Goal: Task Accomplishment & Management: Complete application form

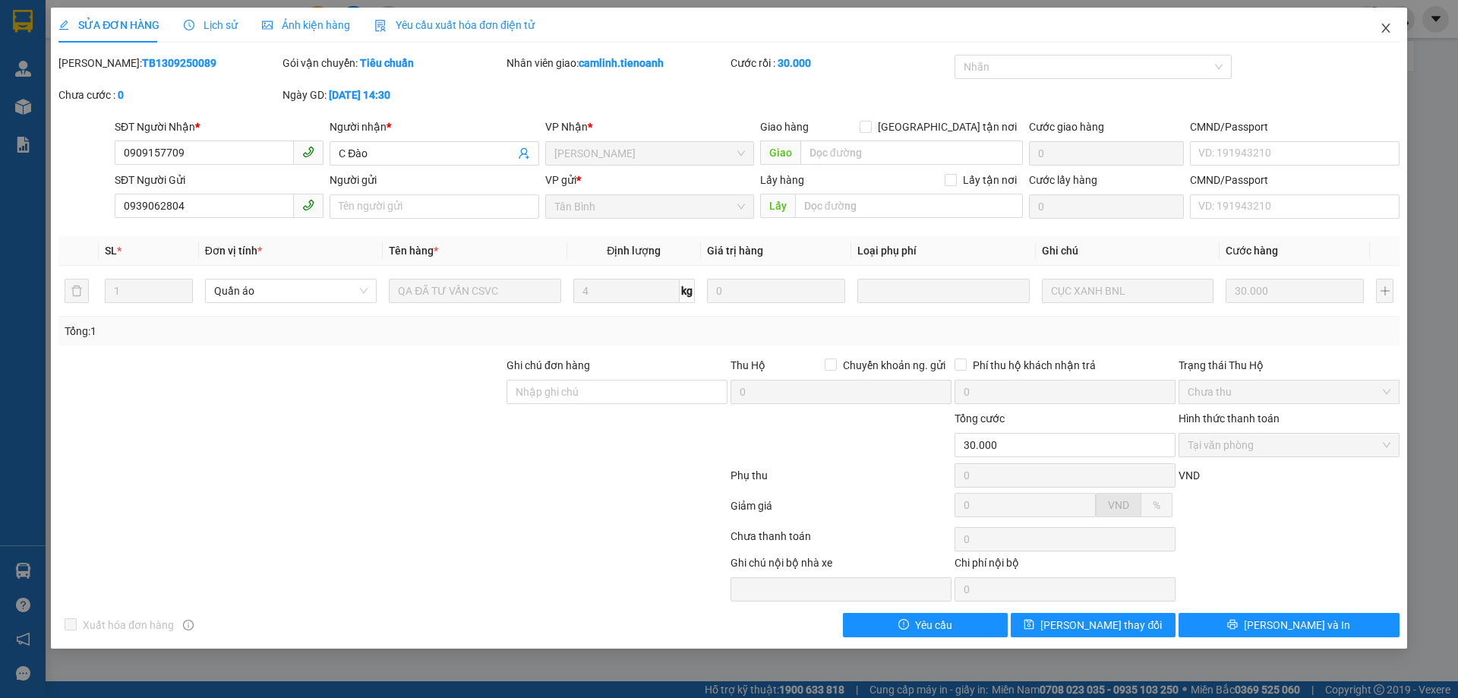
click at [1387, 32] on icon "close" at bounding box center [1386, 28] width 12 height 12
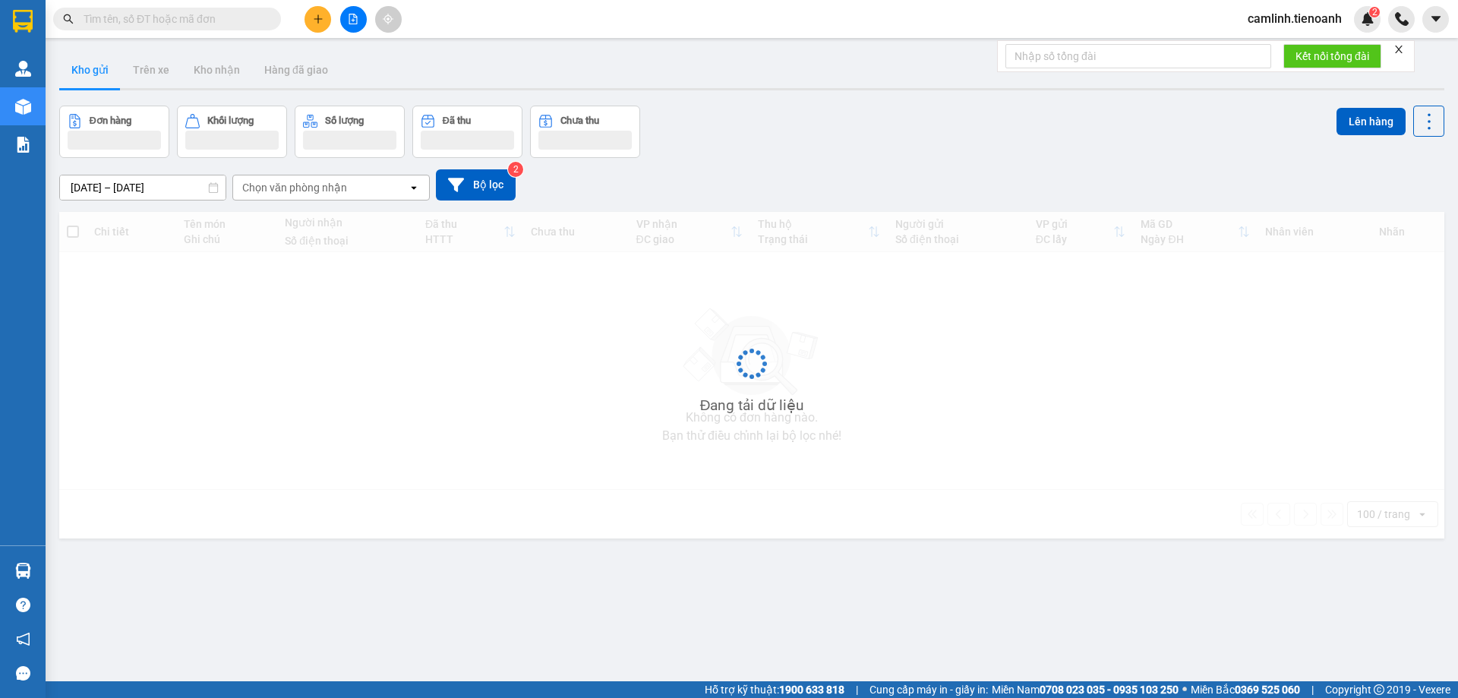
click at [188, 20] on input "text" at bounding box center [173, 19] width 179 height 17
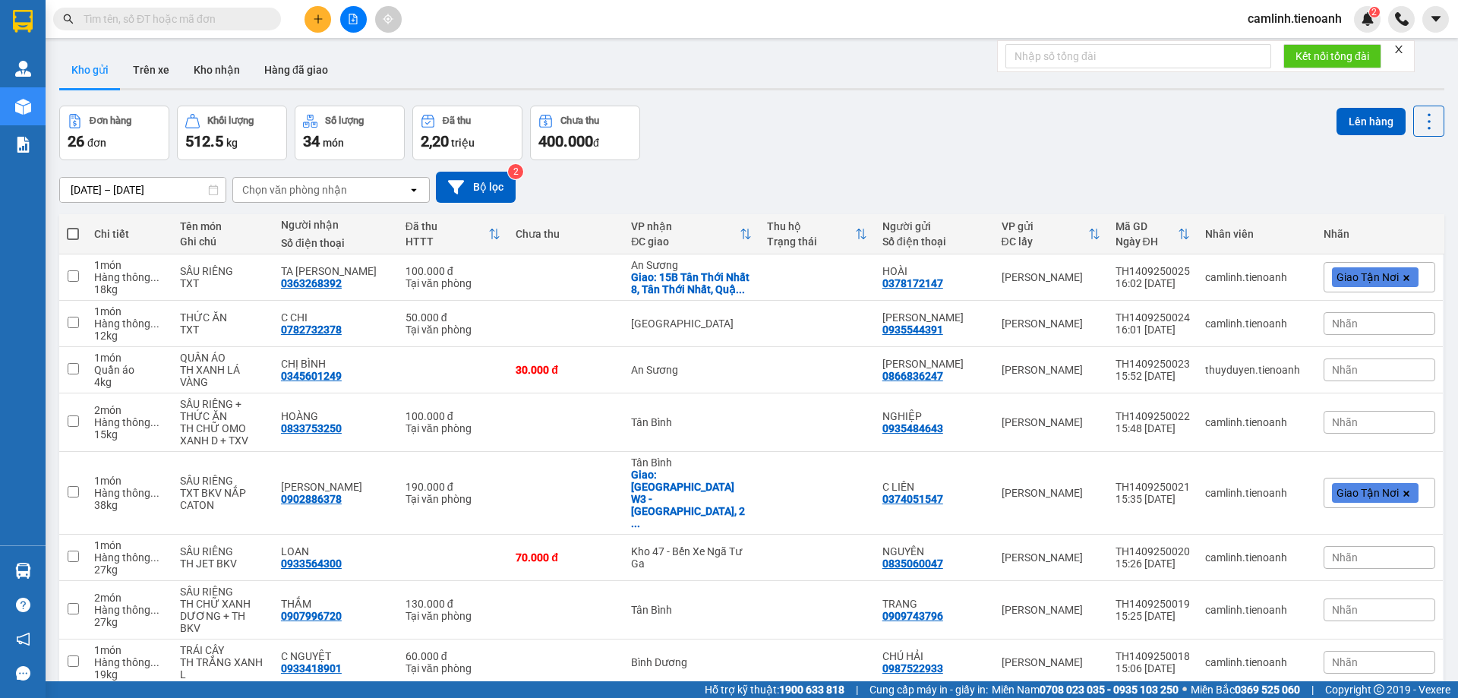
paste input "0374265213"
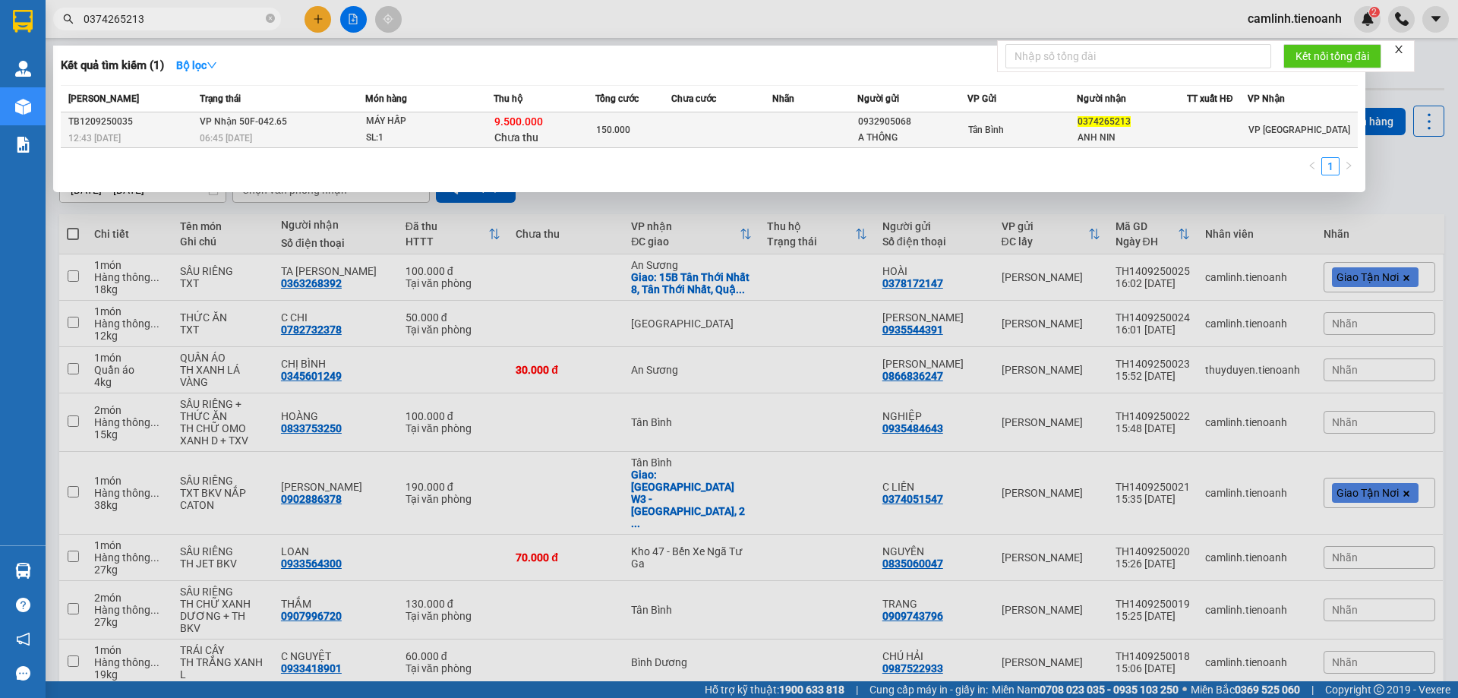
type input "0374265213"
click at [618, 128] on span "150.000" at bounding box center [613, 130] width 34 height 11
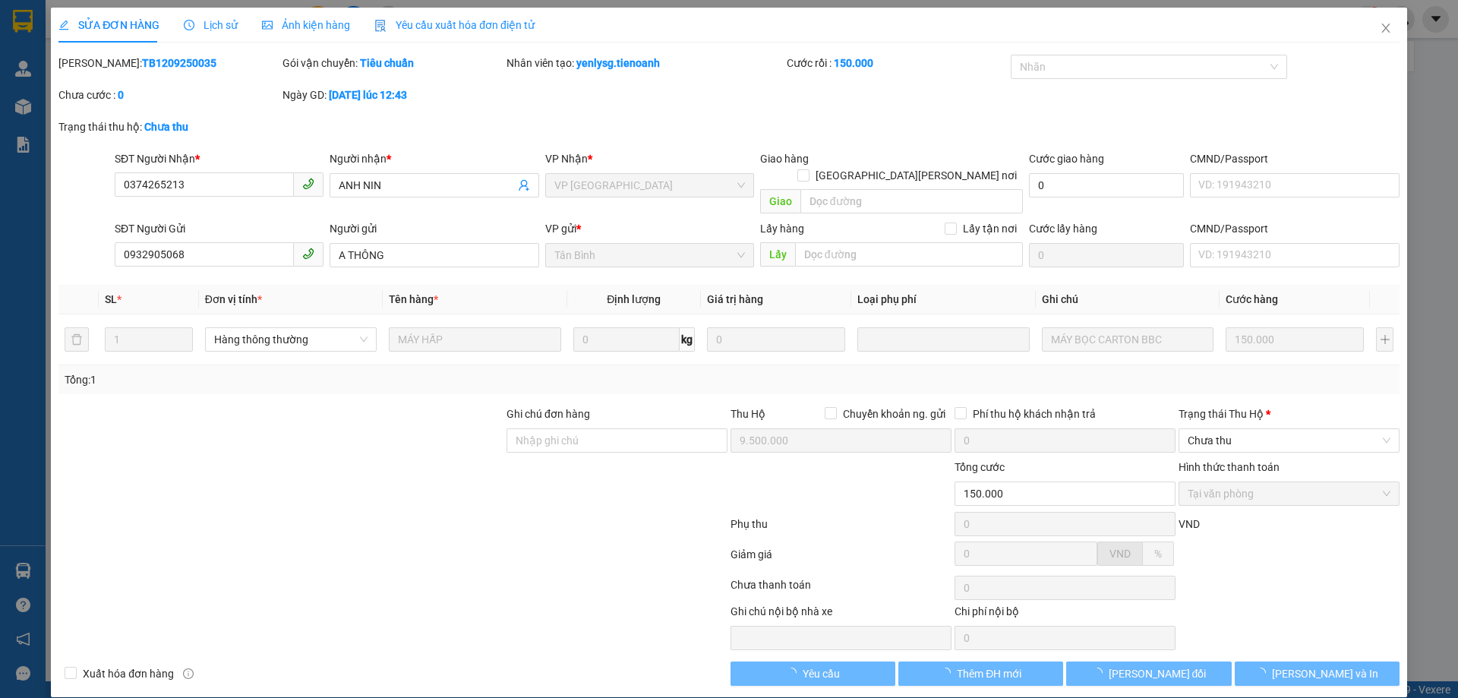
type input "0374265213"
type input "ANH NIN"
type input "0932905068"
type input "A THÔNG"
type input "9.500.000"
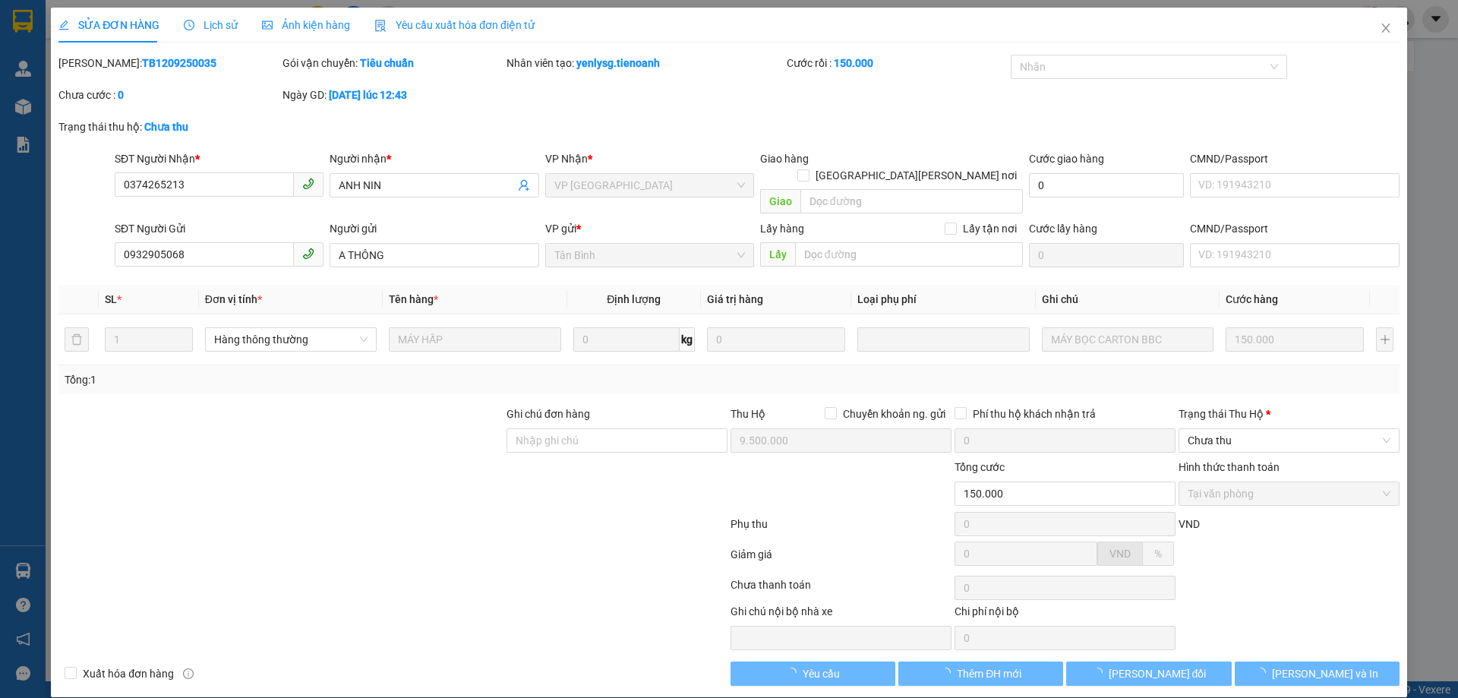
type input "150.000"
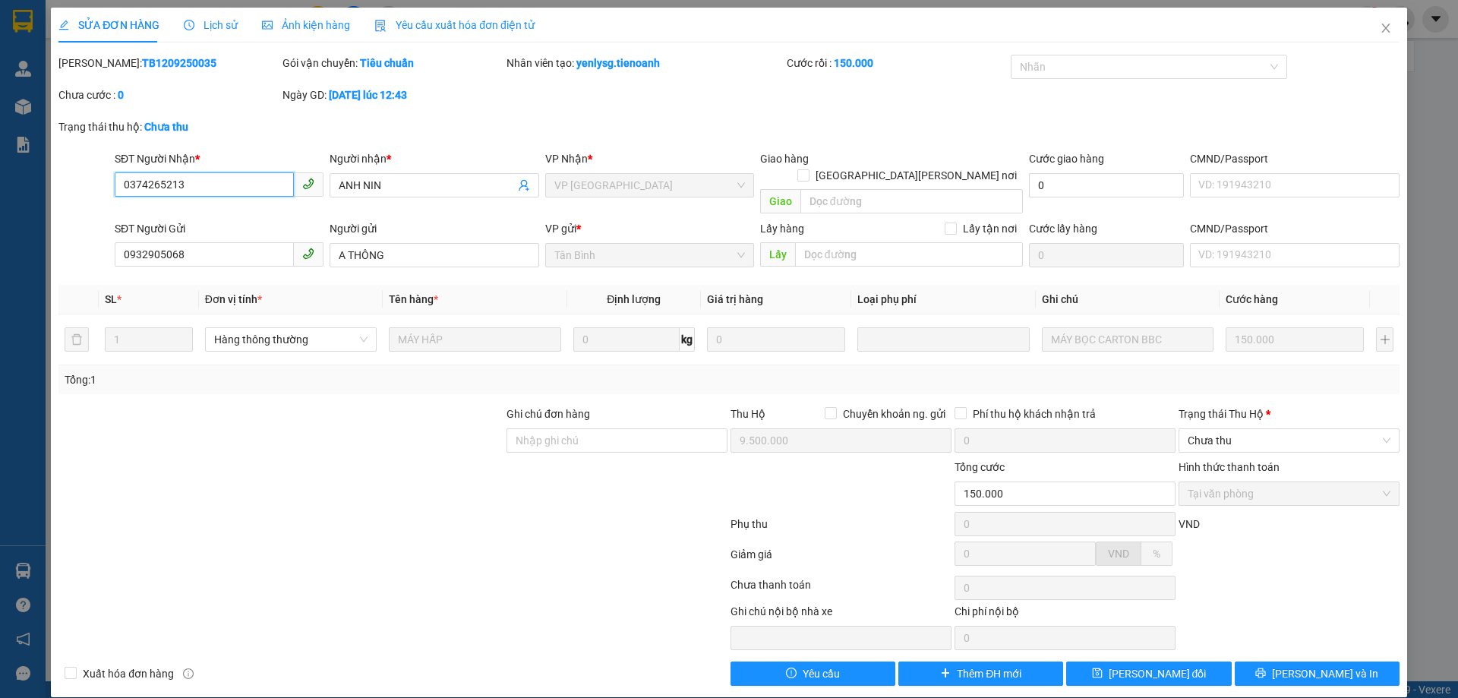
scroll to position [1, 0]
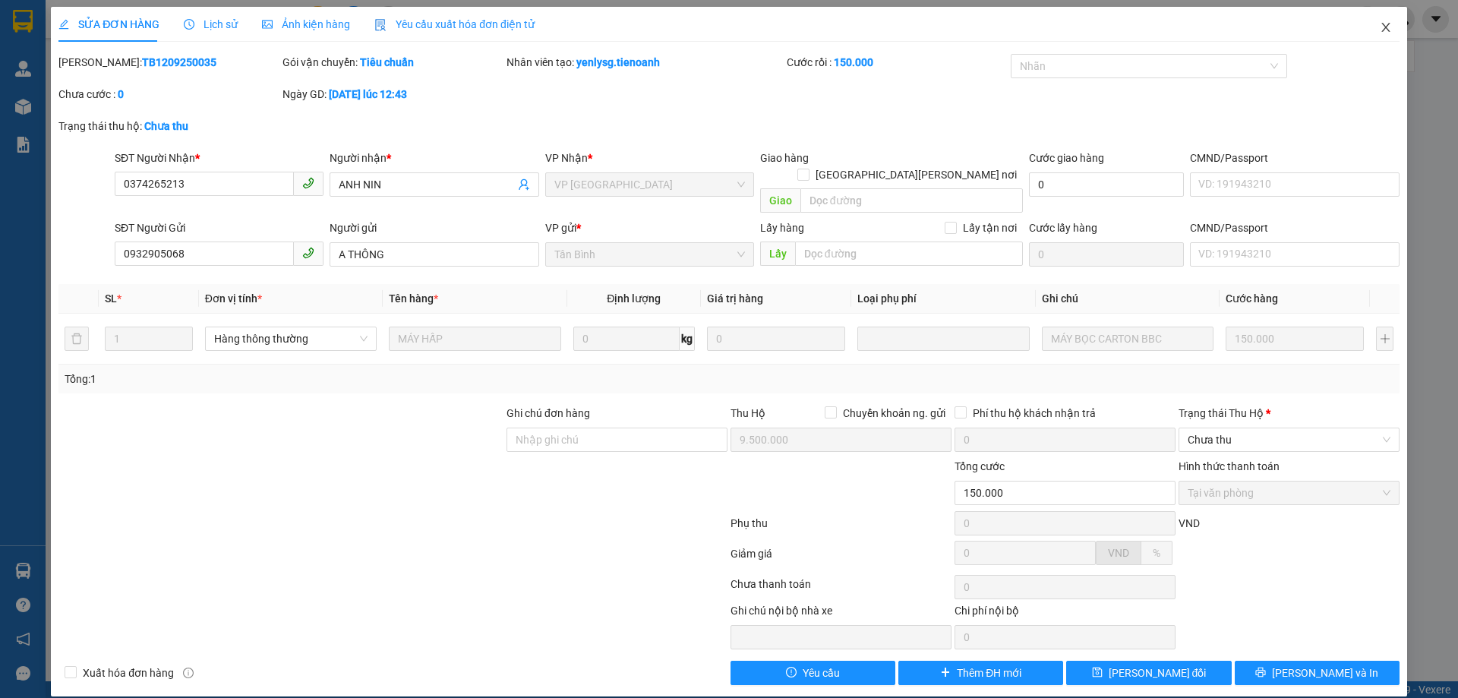
click at [1380, 24] on icon "close" at bounding box center [1386, 27] width 12 height 12
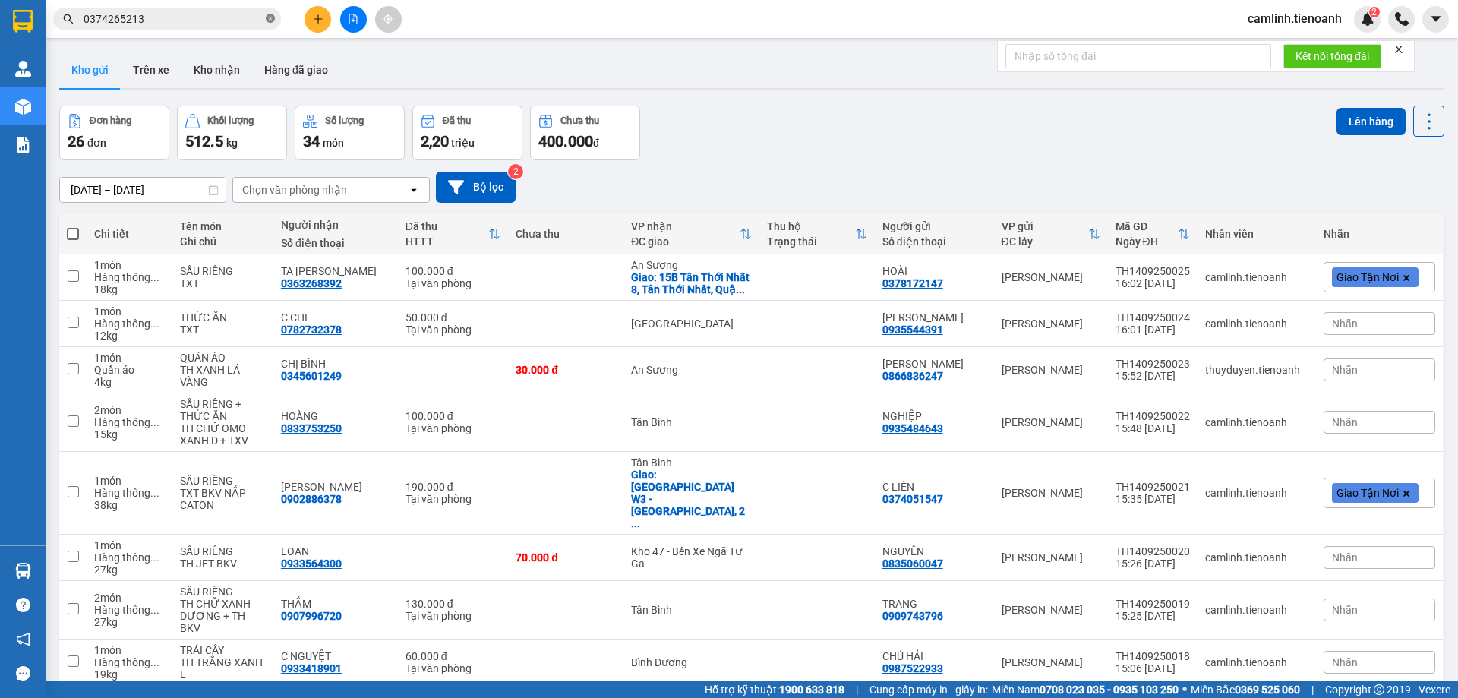
click at [268, 20] on icon "close-circle" at bounding box center [270, 18] width 9 height 9
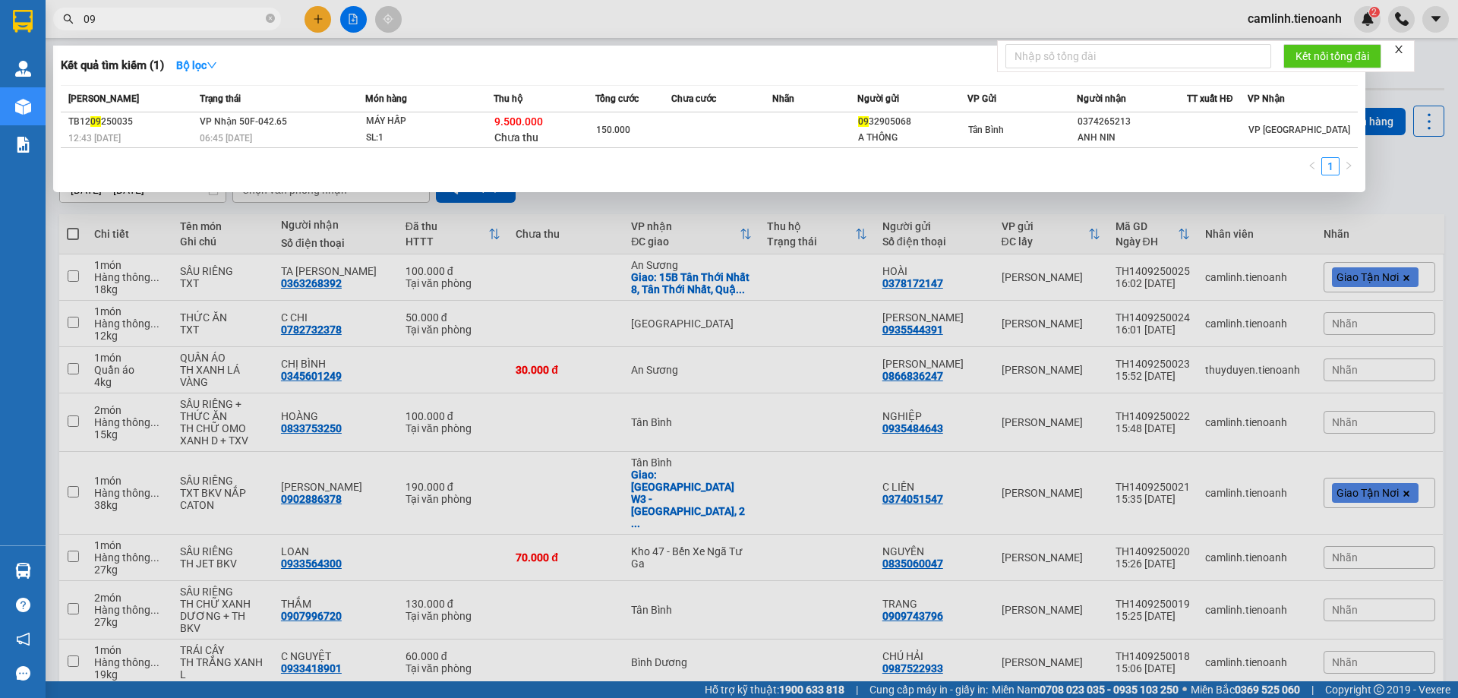
type input "0"
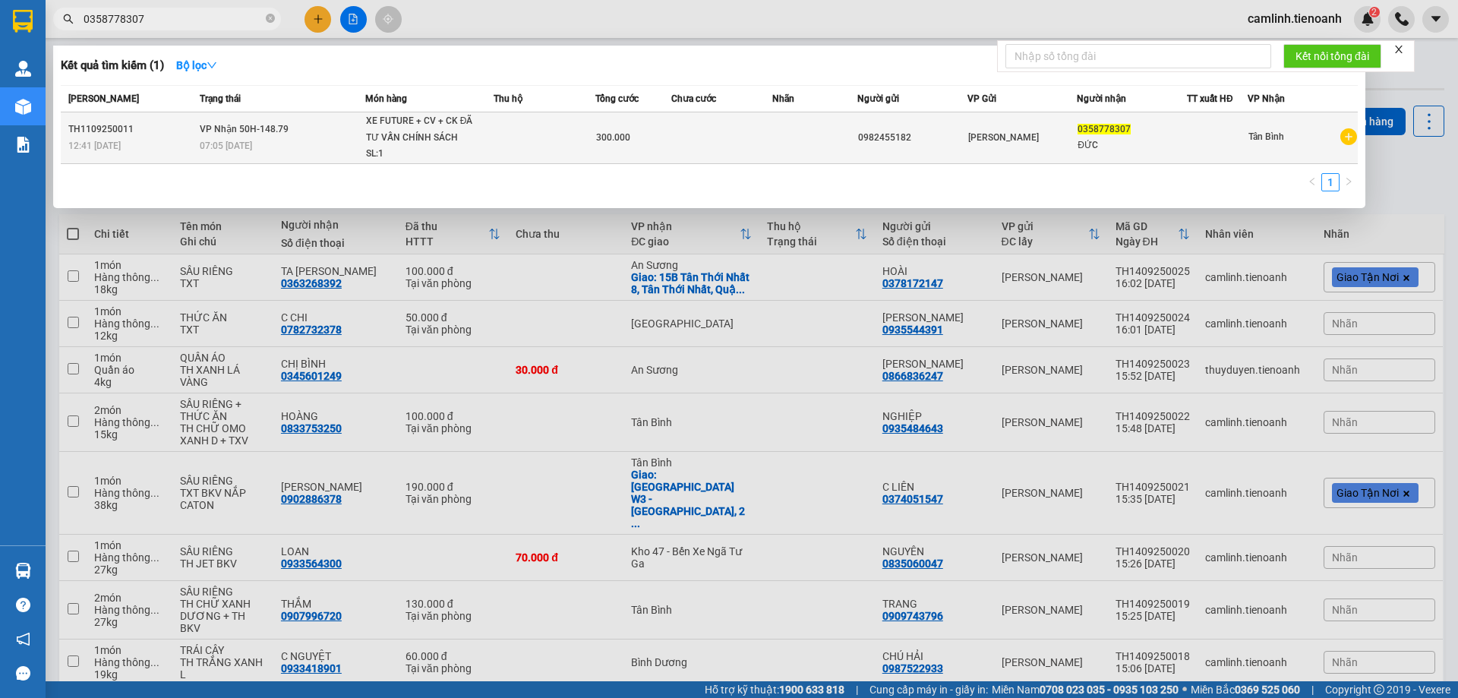
type input "0358778307"
click at [810, 141] on td at bounding box center [814, 138] width 84 height 52
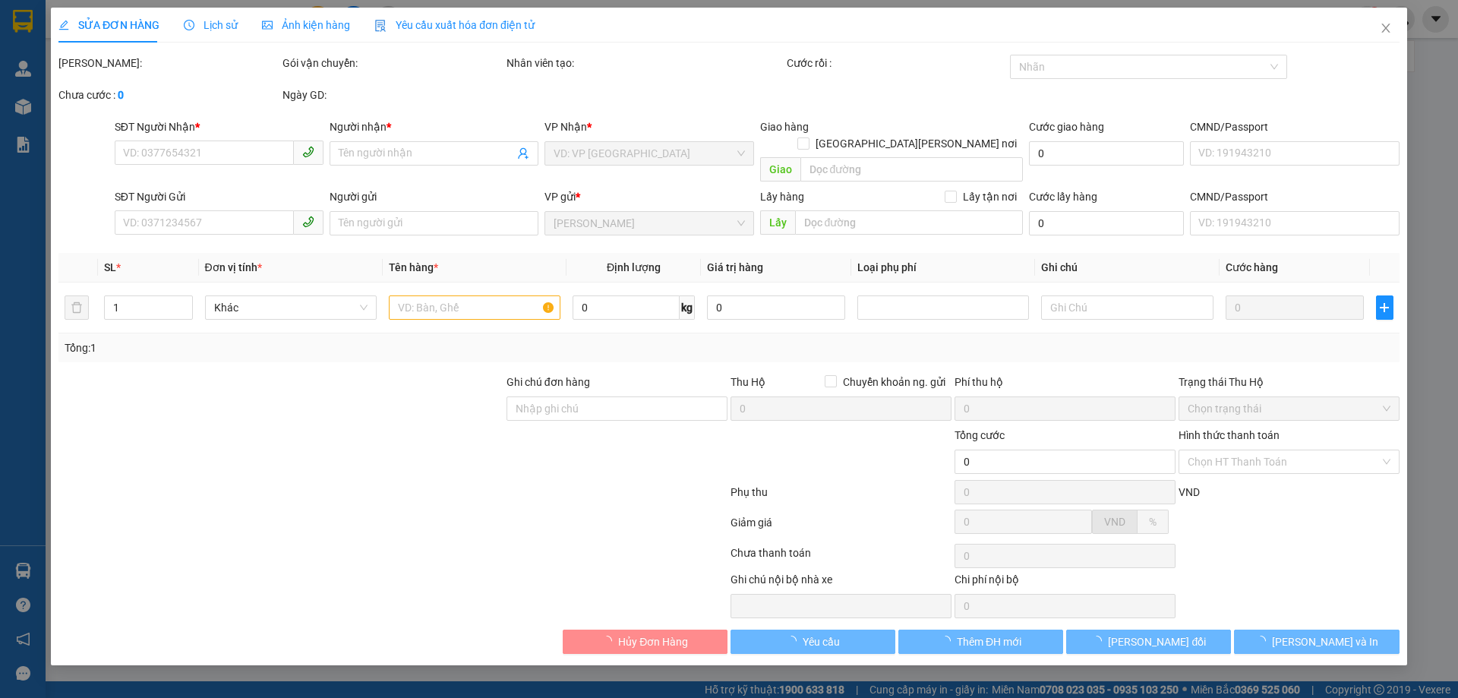
type input "0358778307"
type input "ĐỨC"
type input "0982455182"
type input "300.000"
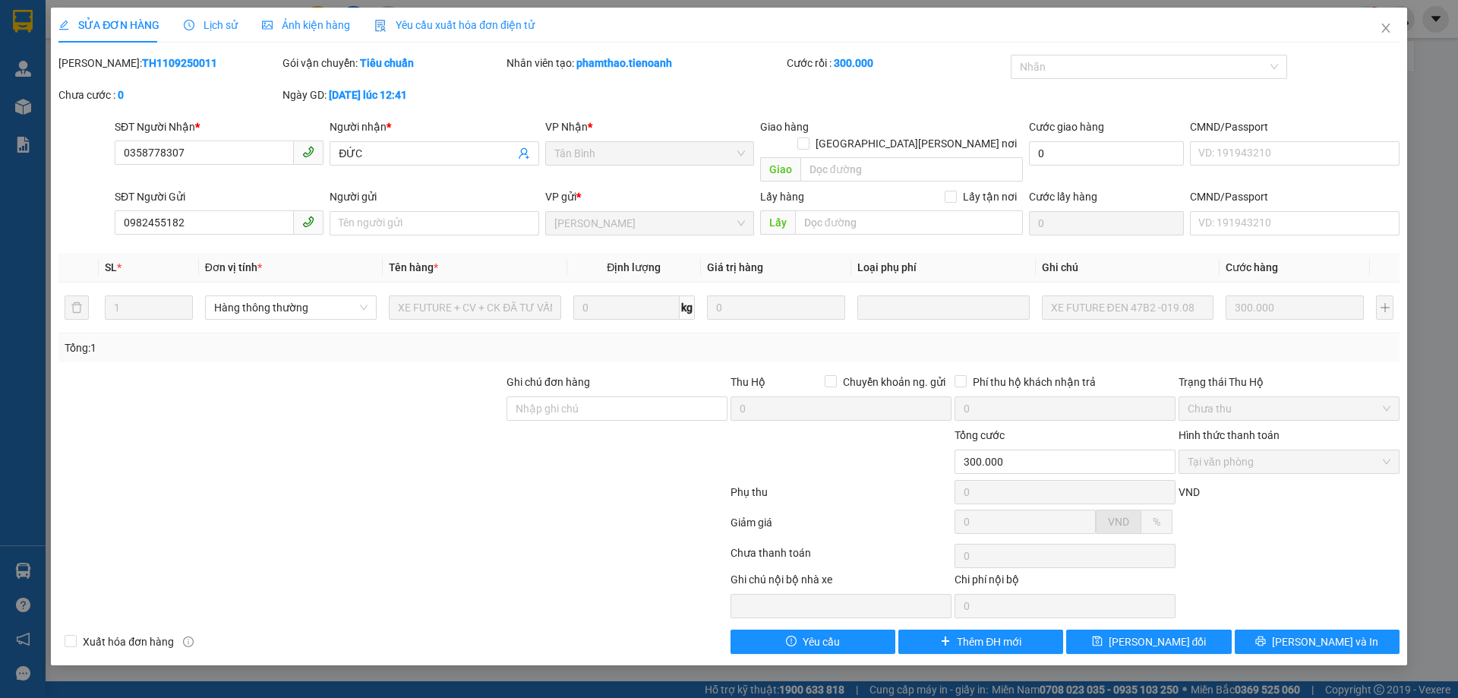
drag, startPoint x: 199, startPoint y: 12, endPoint x: 196, endPoint y: 23, distance: 11.1
click at [196, 17] on div "Lịch sử" at bounding box center [211, 25] width 54 height 35
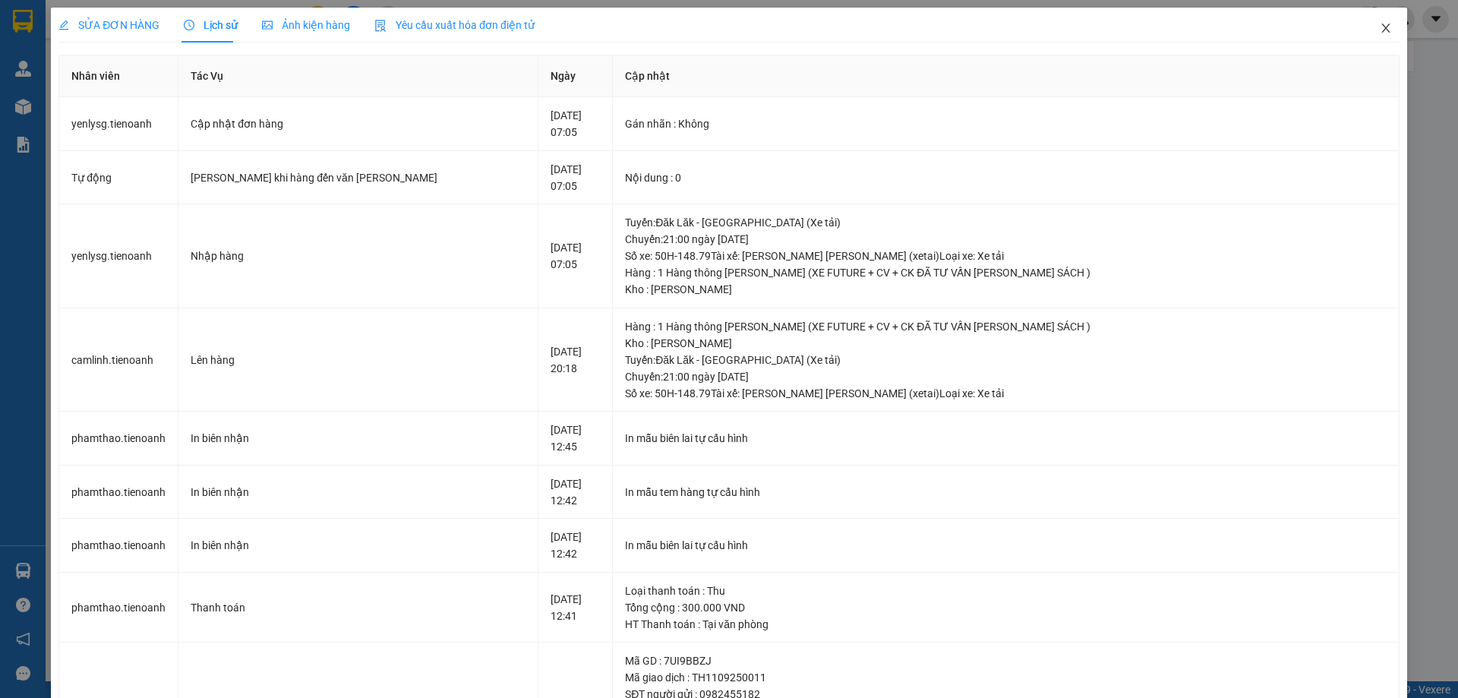
click at [1380, 33] on icon "close" at bounding box center [1386, 28] width 12 height 12
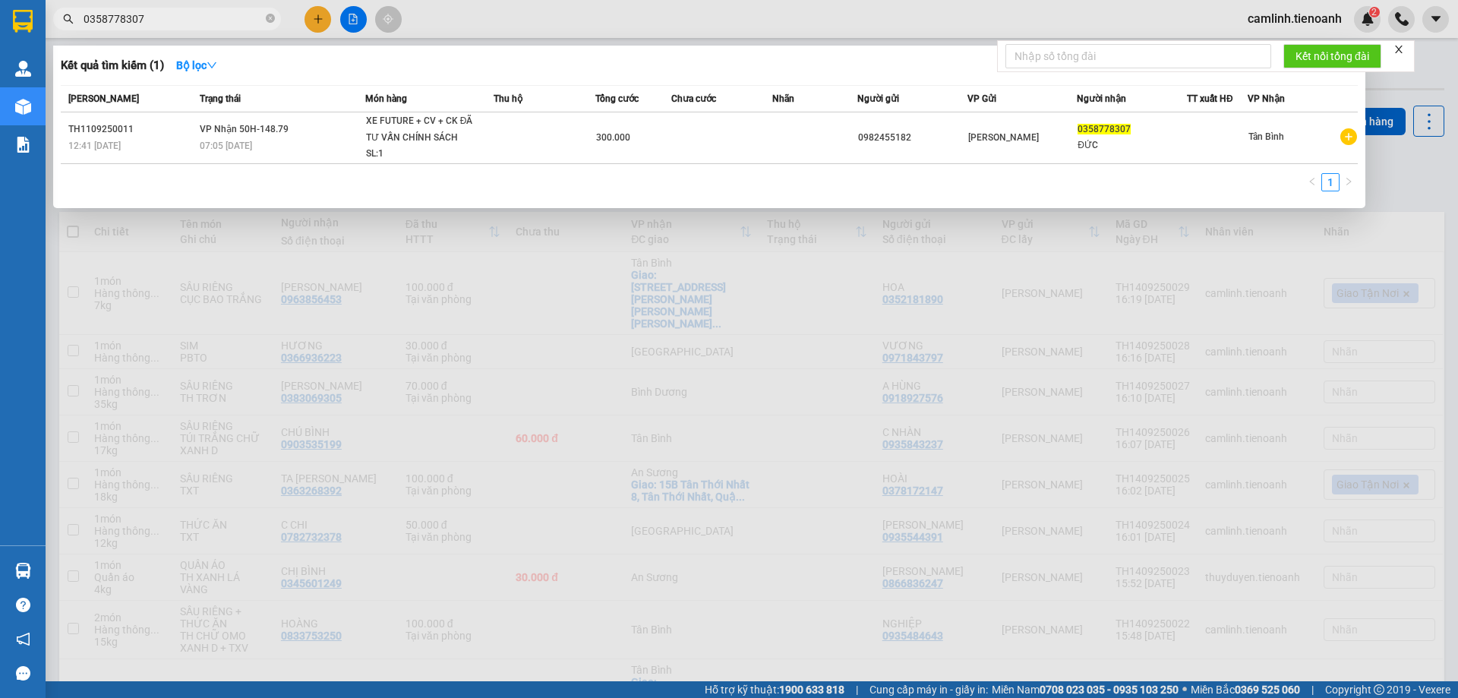
click at [233, 18] on input "0358778307" at bounding box center [173, 19] width 179 height 17
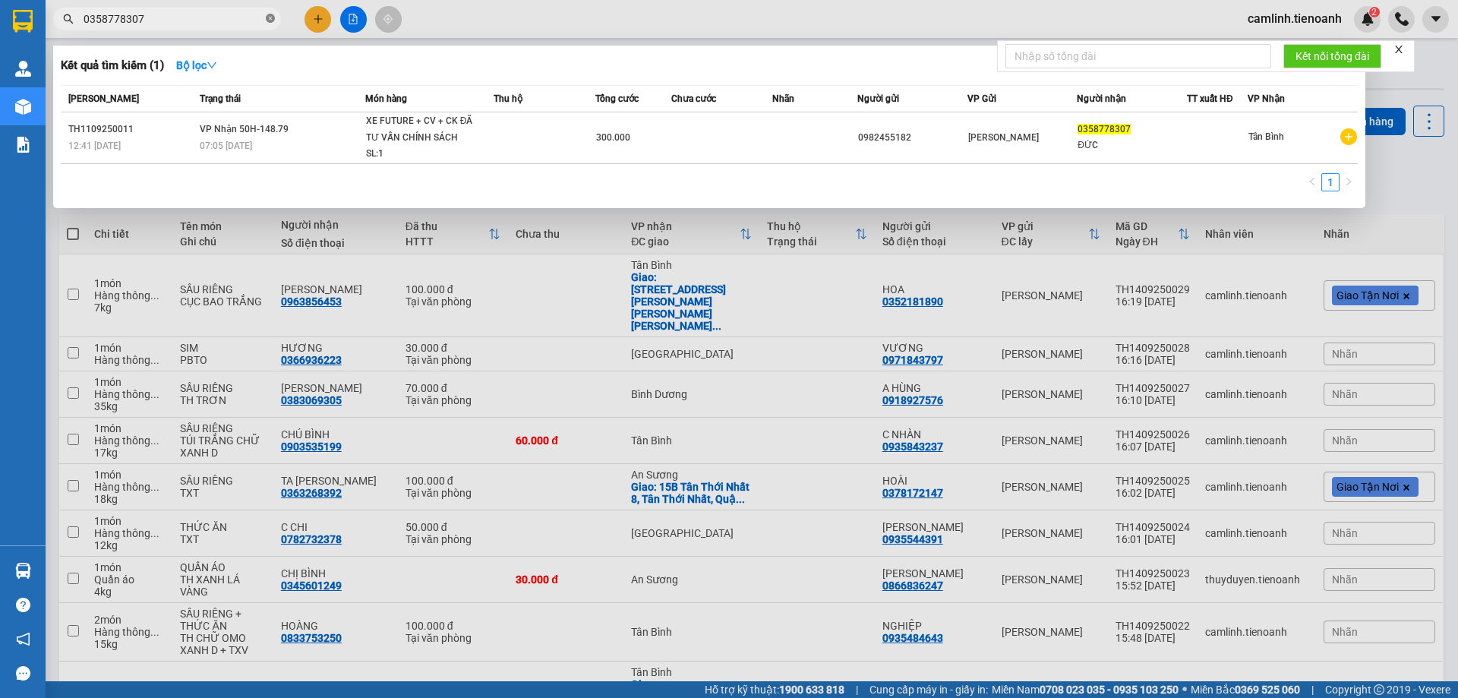
click at [273, 21] on icon "close-circle" at bounding box center [270, 18] width 9 height 9
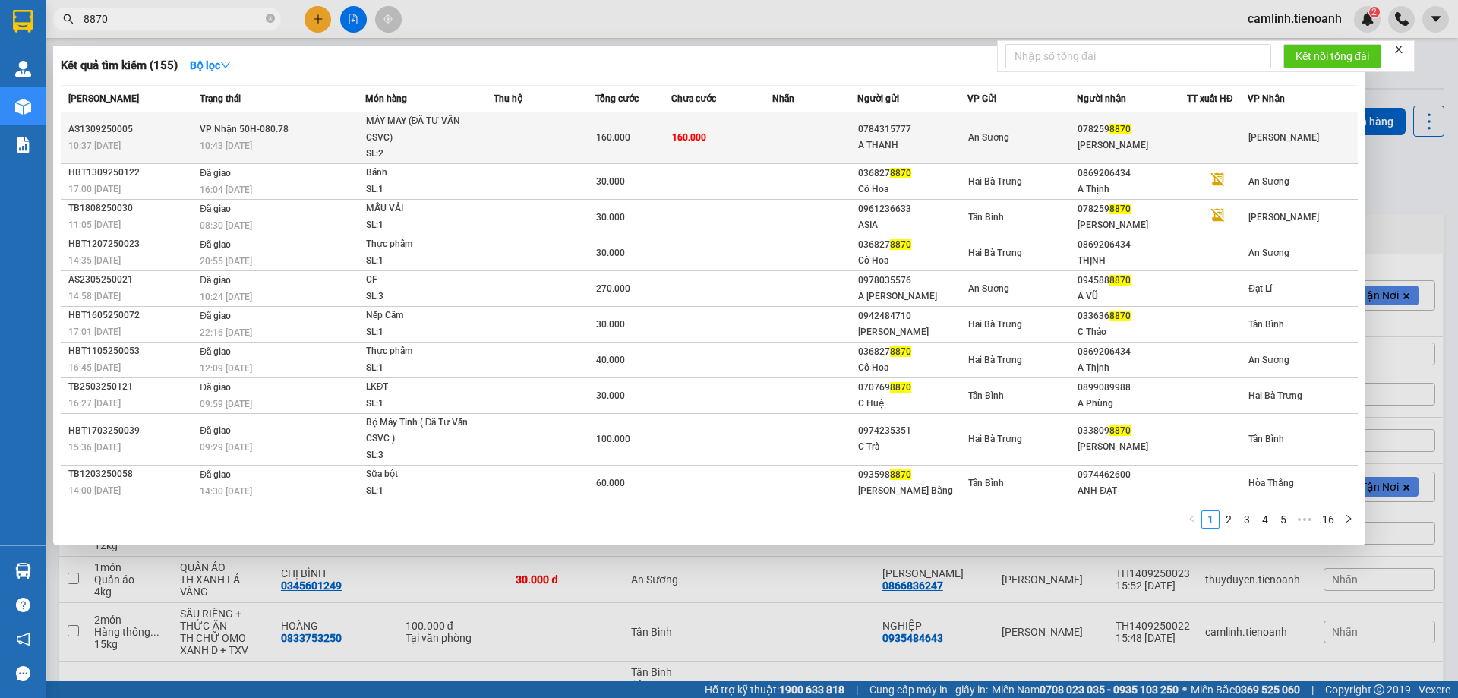
type input "8870"
click at [785, 142] on td at bounding box center [814, 138] width 84 height 52
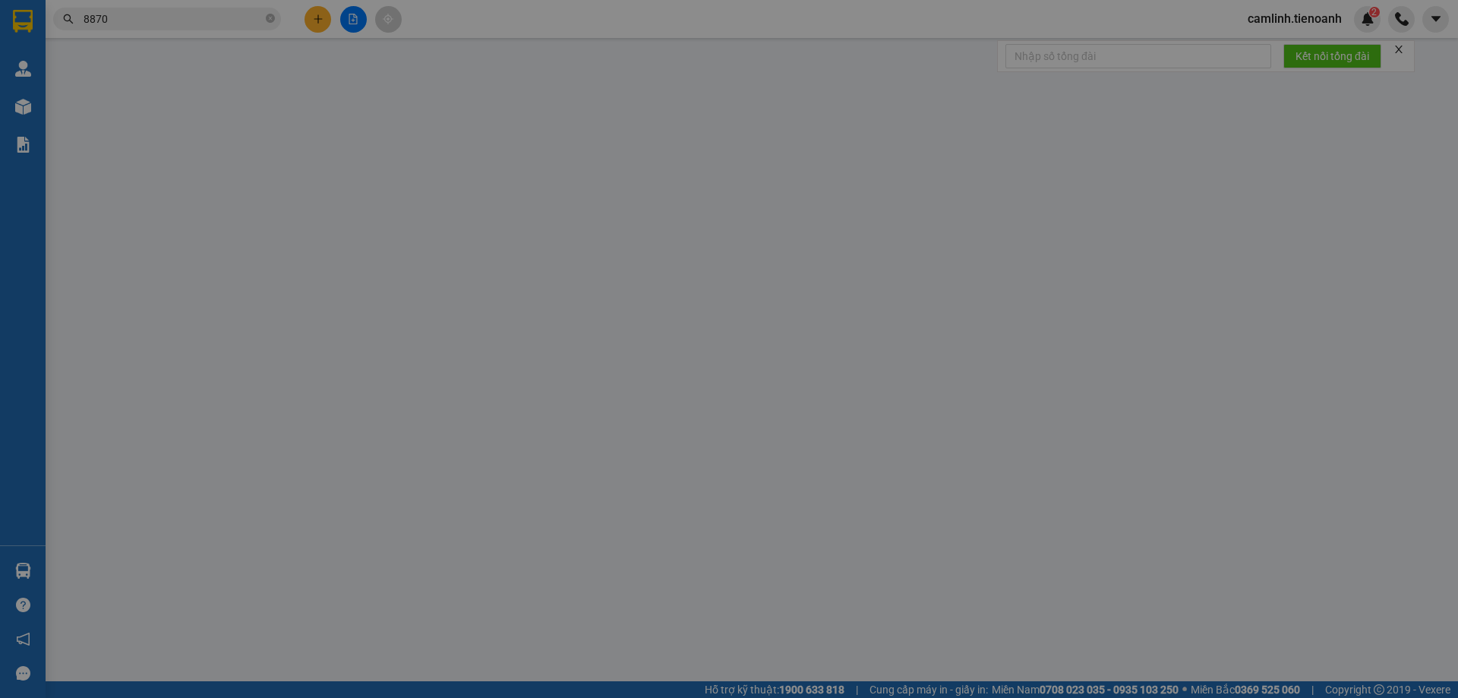
type input "0782598870"
type input "NGỌC BÍCH"
type input "0784315777"
type input "A THANH"
type input "160.000"
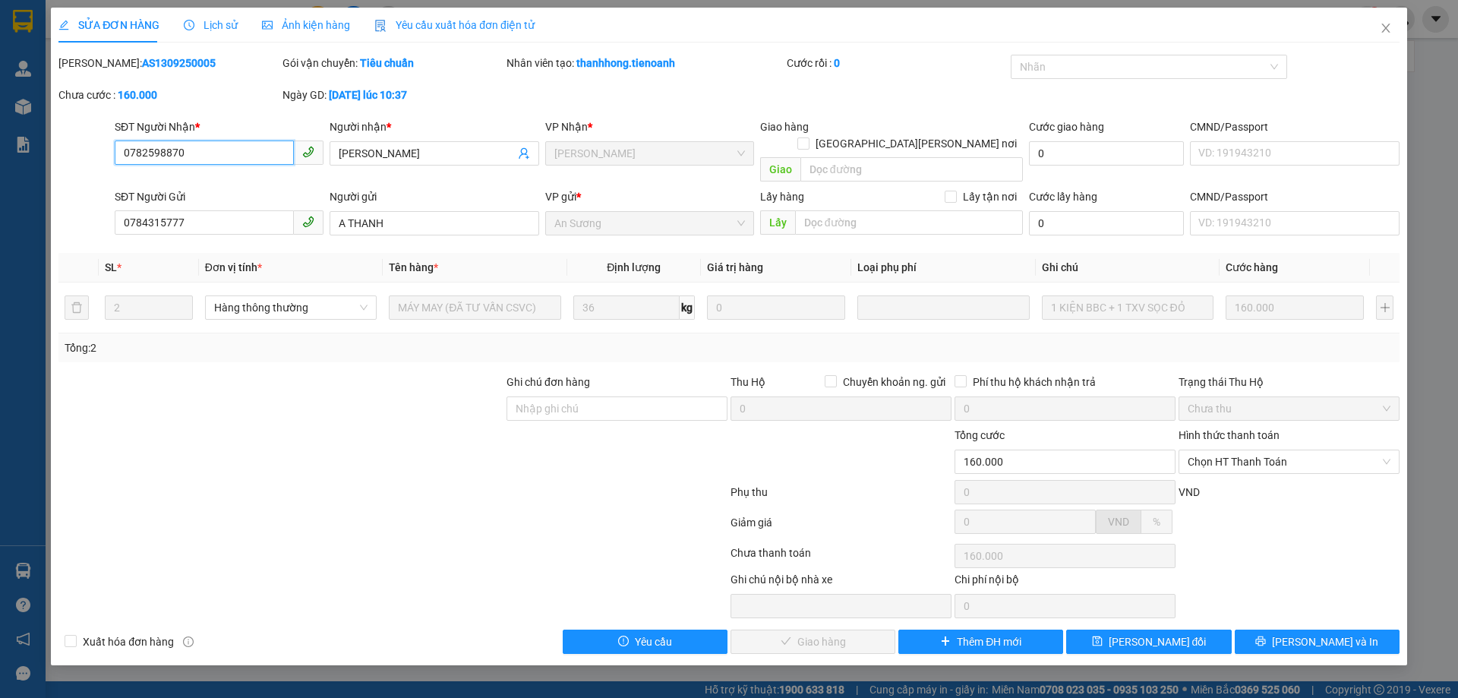
drag, startPoint x: 202, startPoint y: 153, endPoint x: 122, endPoint y: 146, distance: 80.9
click at [122, 146] on input "0782598870" at bounding box center [204, 153] width 179 height 24
click at [1248, 450] on span "Chọn HT Thanh Toán" at bounding box center [1289, 461] width 203 height 23
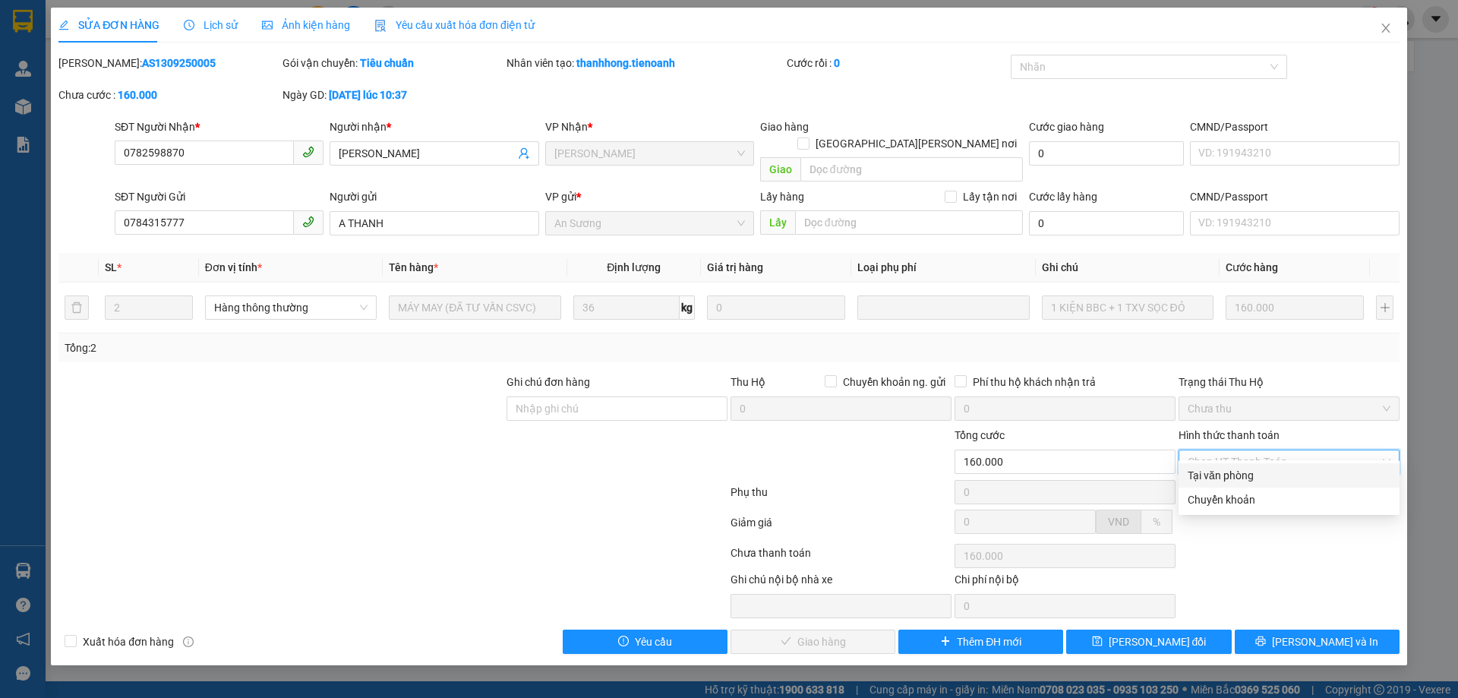
click at [1214, 481] on div "Tại văn phòng" at bounding box center [1289, 475] width 203 height 17
type input "0"
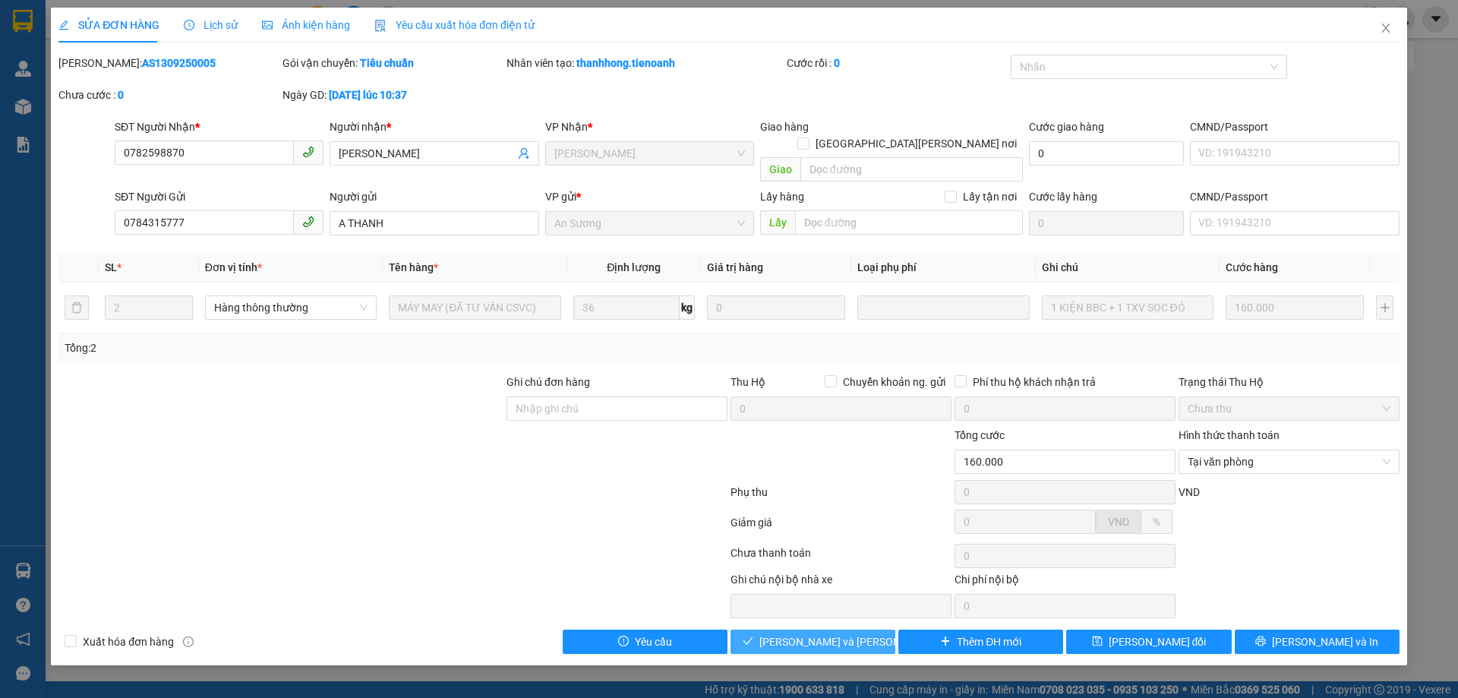
click at [818, 633] on span "Lưu và Giao hàng" at bounding box center [861, 641] width 205 height 17
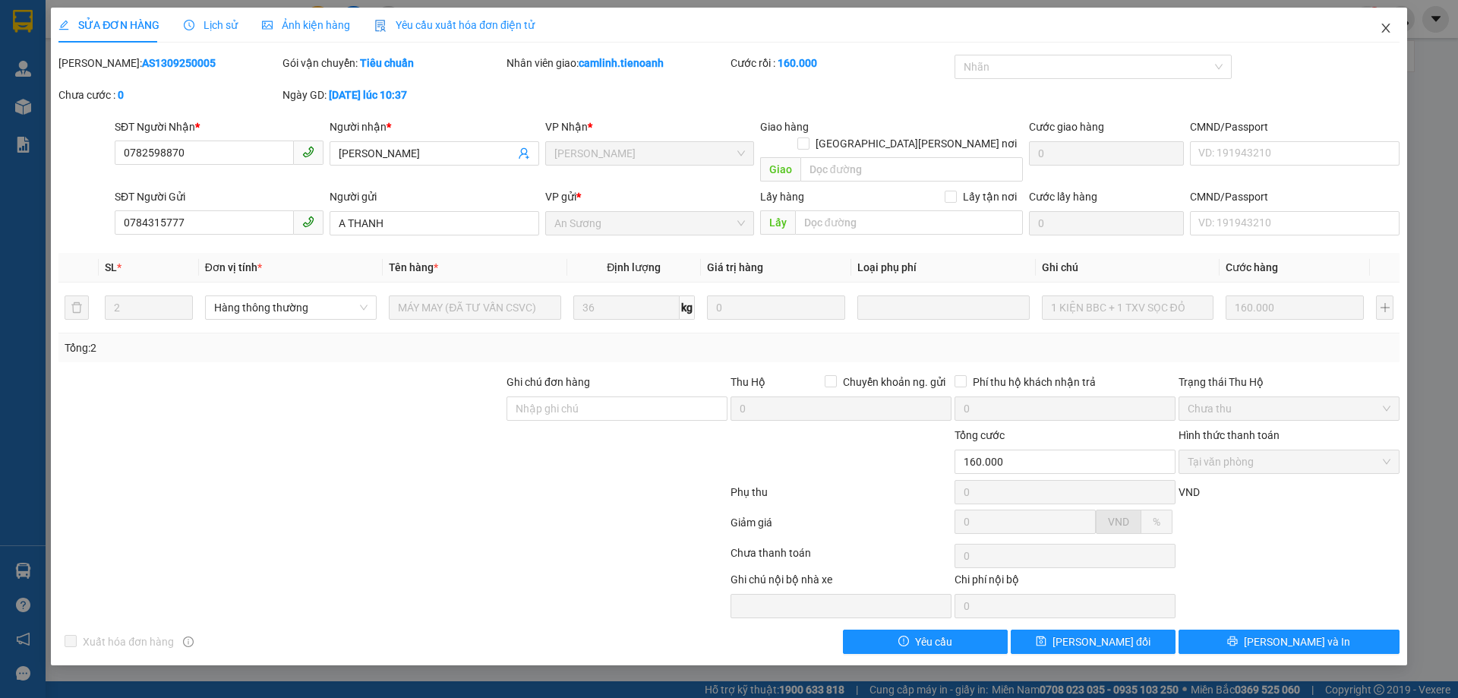
click at [1385, 32] on icon "close" at bounding box center [1386, 28] width 12 height 12
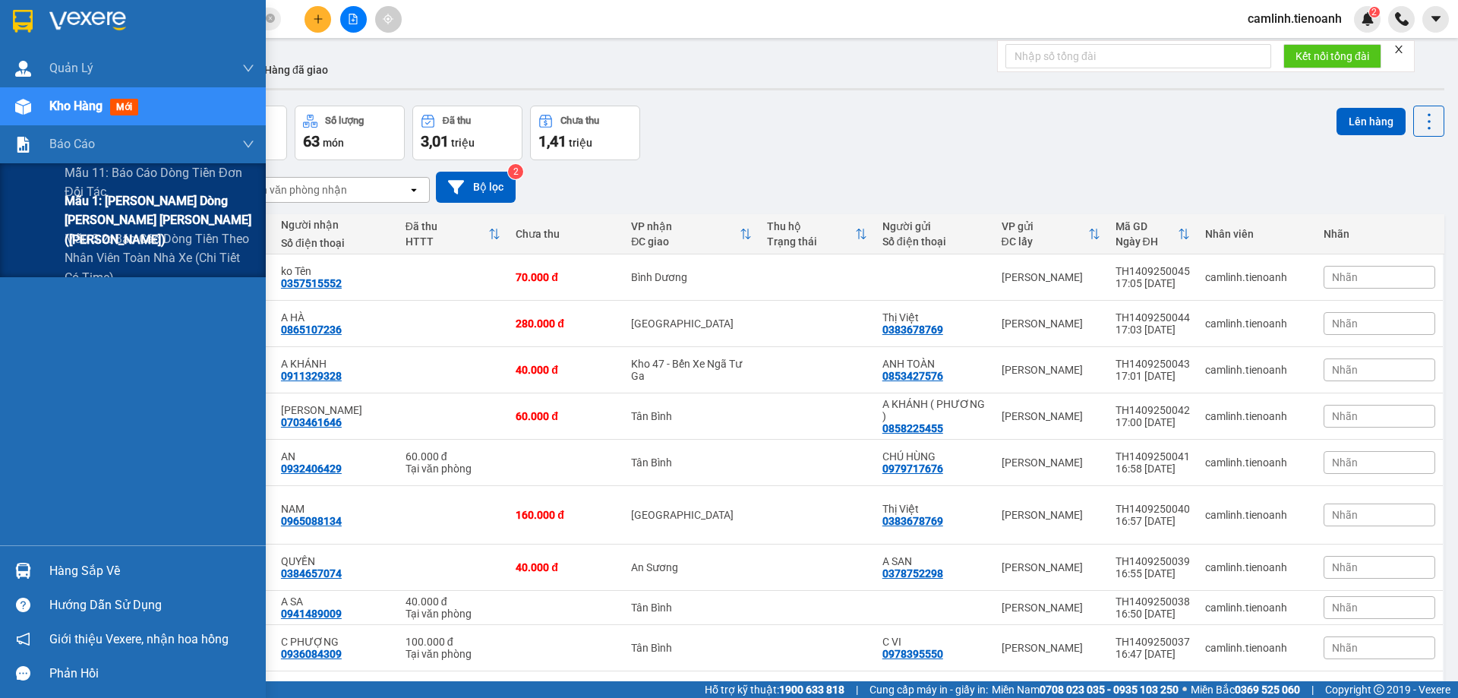
click at [158, 224] on span "Mẫu 1: Báo cáo dòng tiền theo nhân viên ([PERSON_NAME])" at bounding box center [160, 219] width 190 height 57
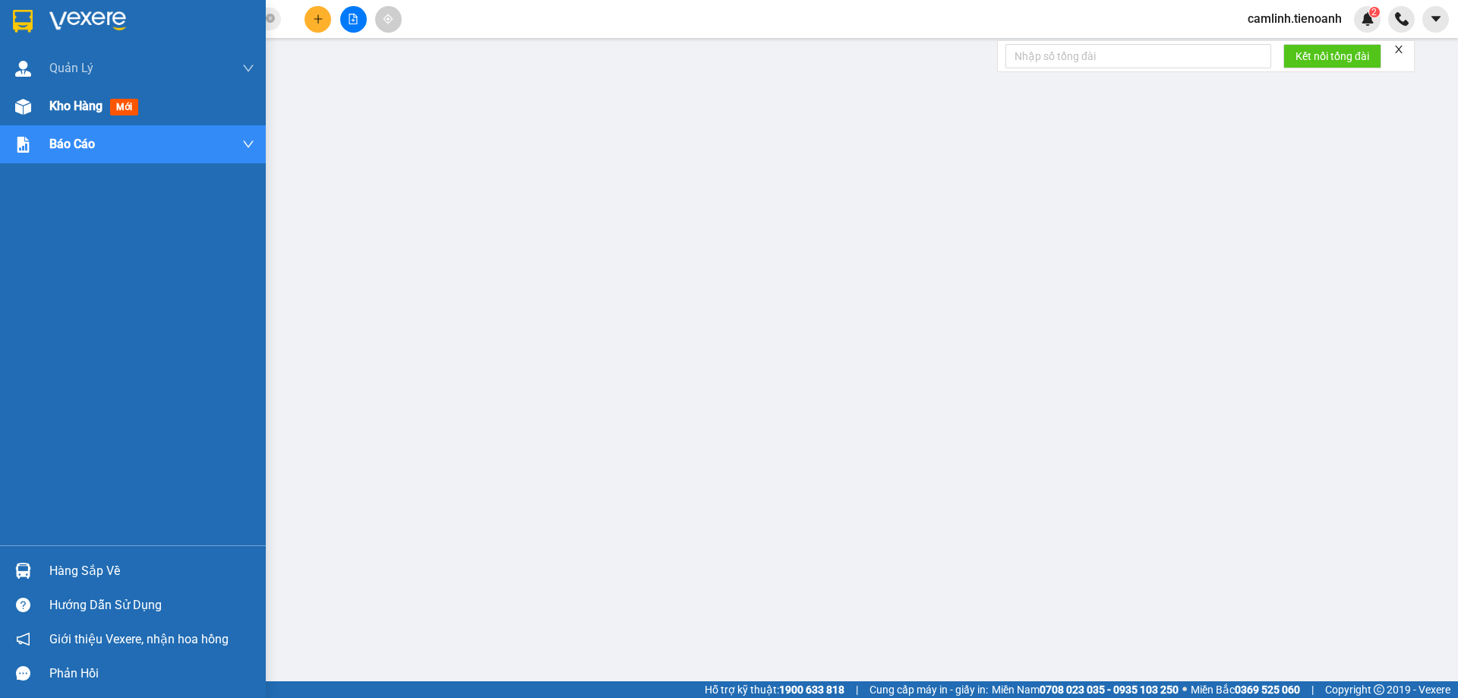
click at [8, 103] on div "Kho hàng mới" at bounding box center [133, 106] width 266 height 38
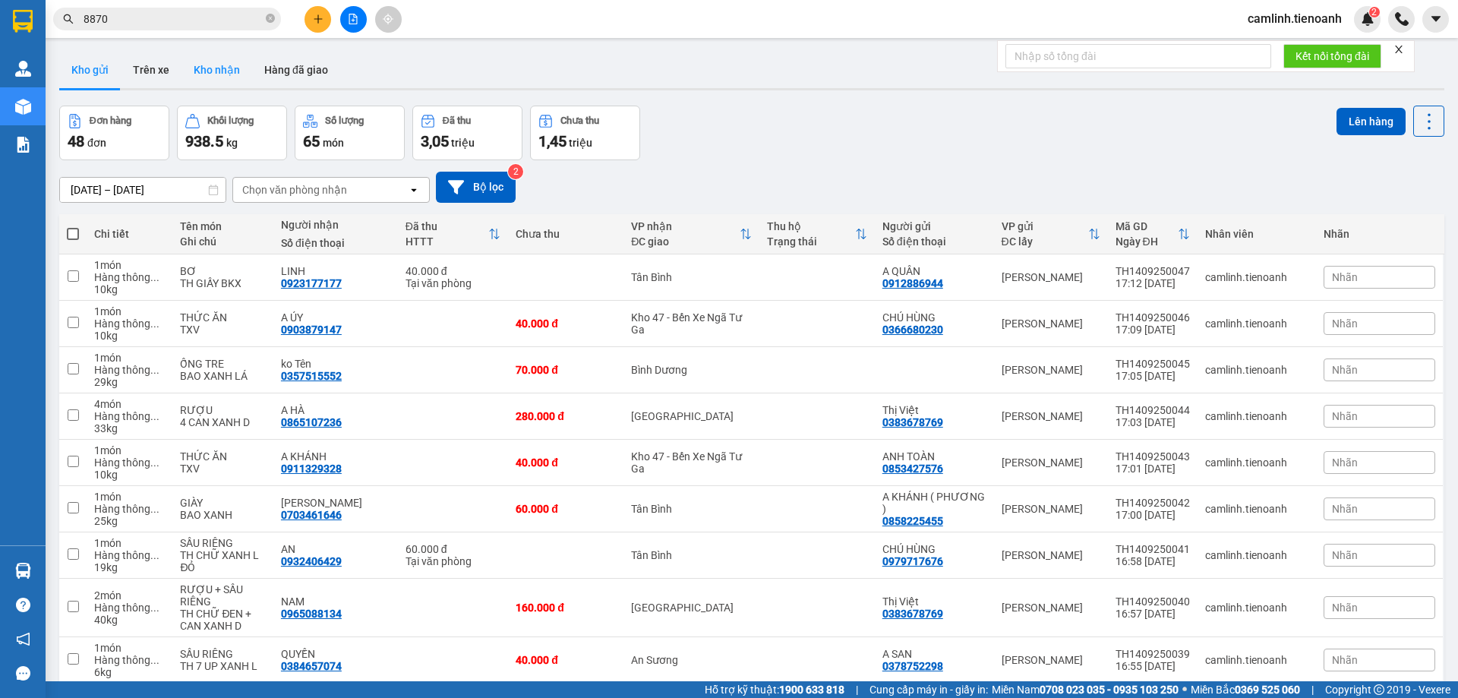
click at [211, 71] on button "Kho nhận" at bounding box center [217, 70] width 71 height 36
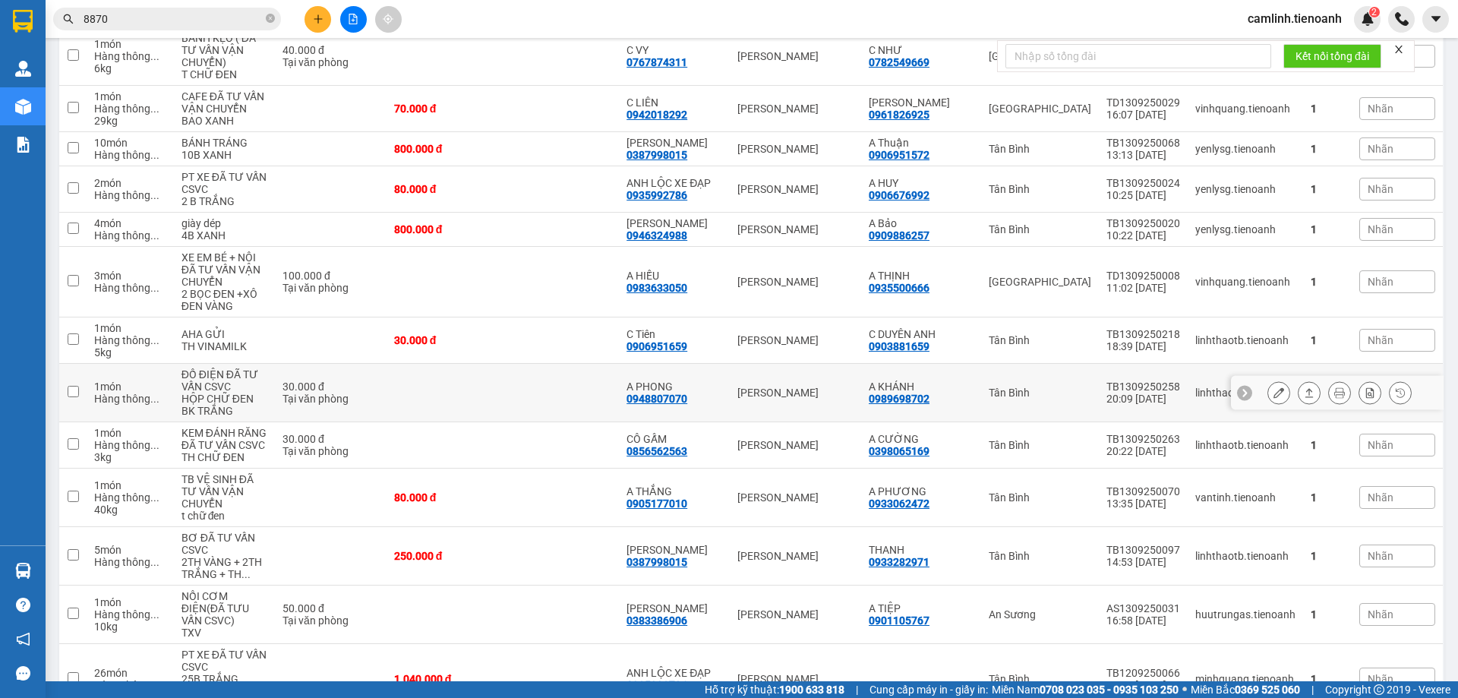
scroll to position [228, 0]
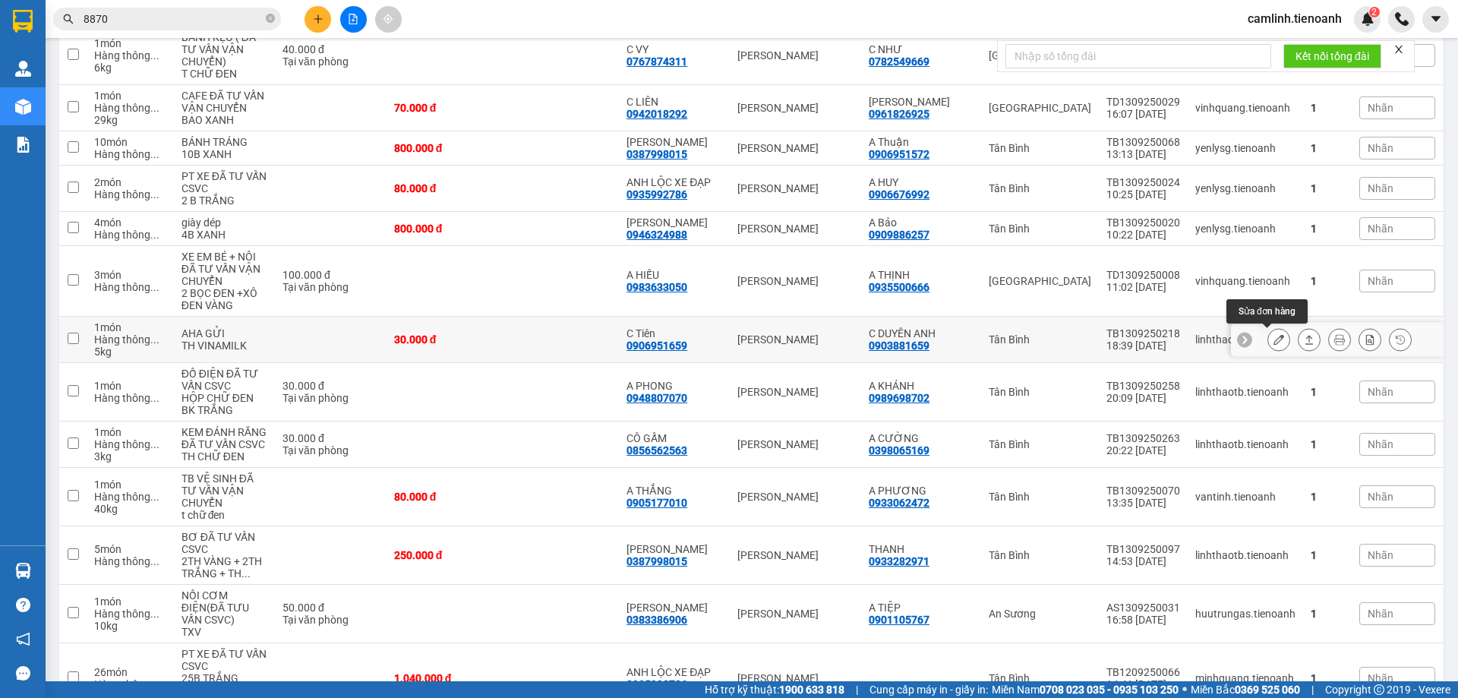
click at [1274, 343] on icon at bounding box center [1279, 339] width 11 height 11
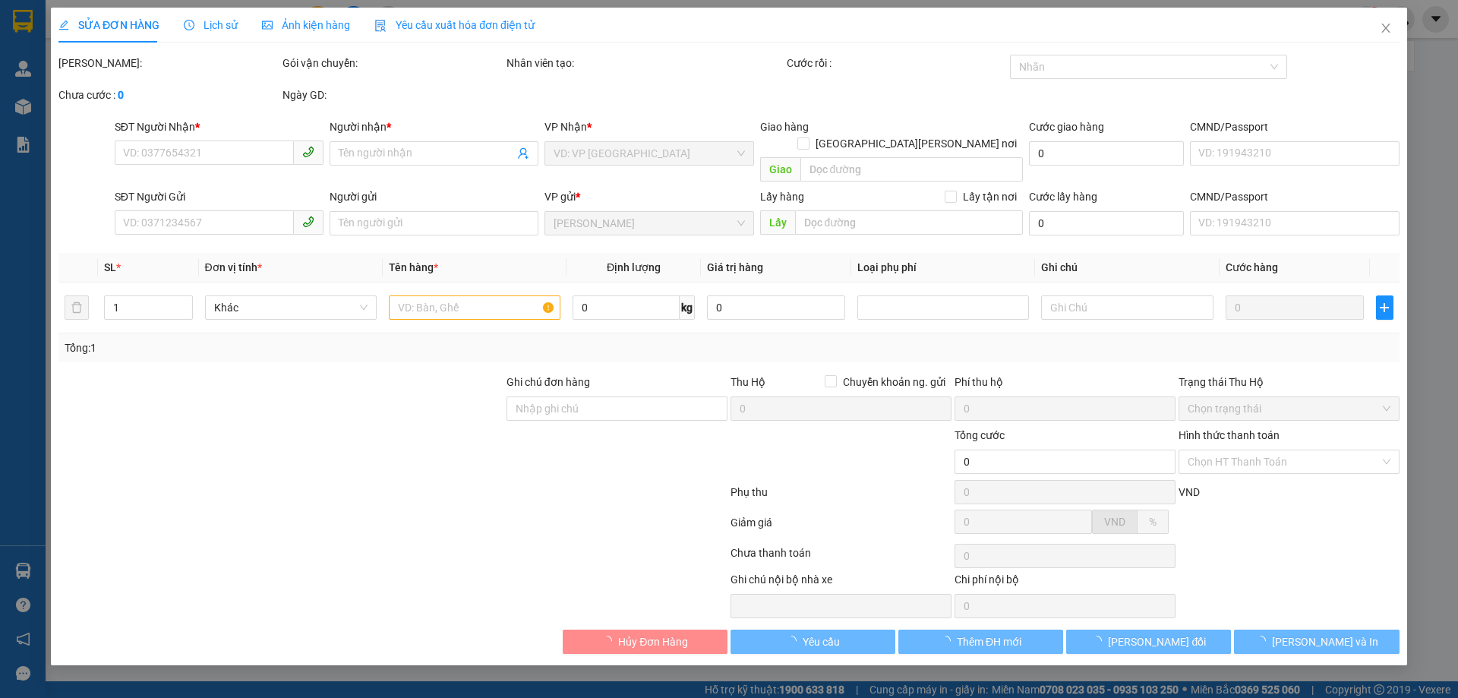
type input "0906951659"
type input "C Tiên"
type input "0903881659"
type input "C DUYÊN ANH"
type input "30.000"
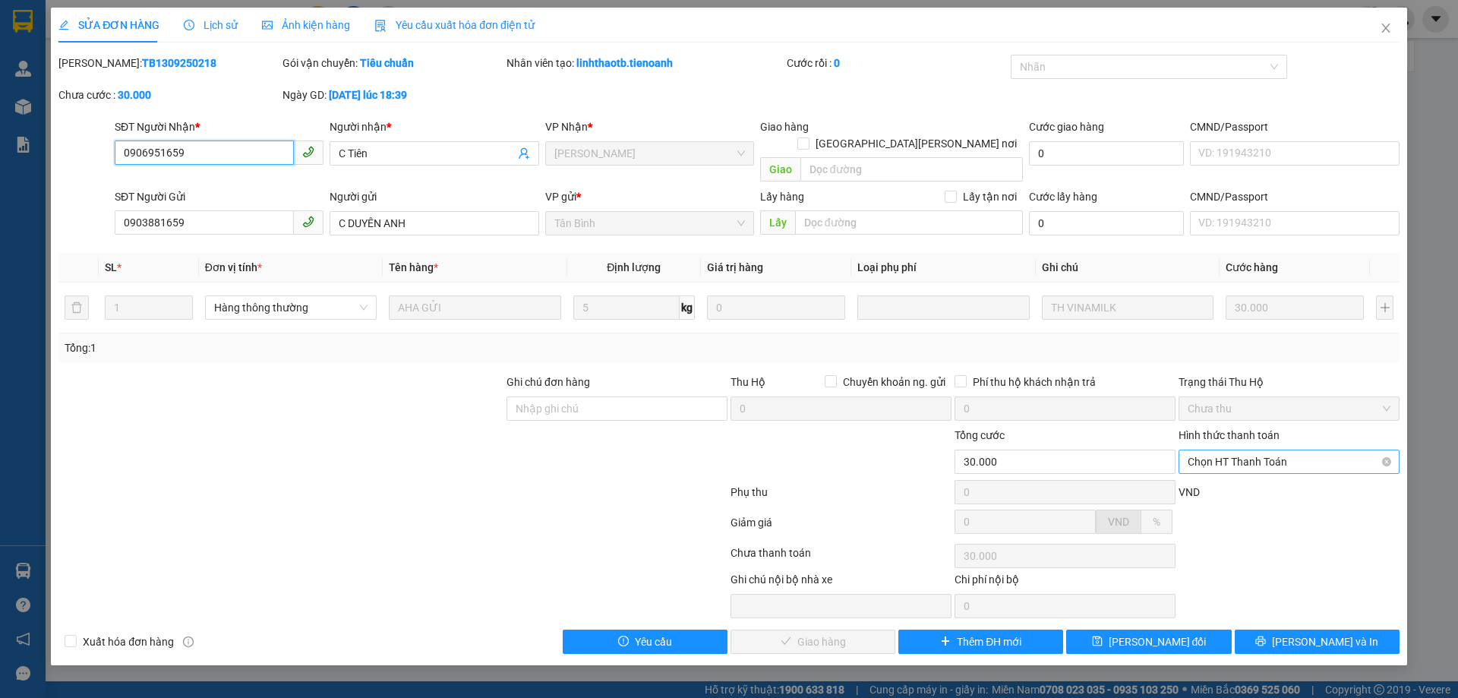
click at [1286, 450] on span "Chọn HT Thanh Toán" at bounding box center [1289, 461] width 203 height 23
click at [1261, 482] on div "Tại văn phòng" at bounding box center [1289, 475] width 203 height 17
type input "0"
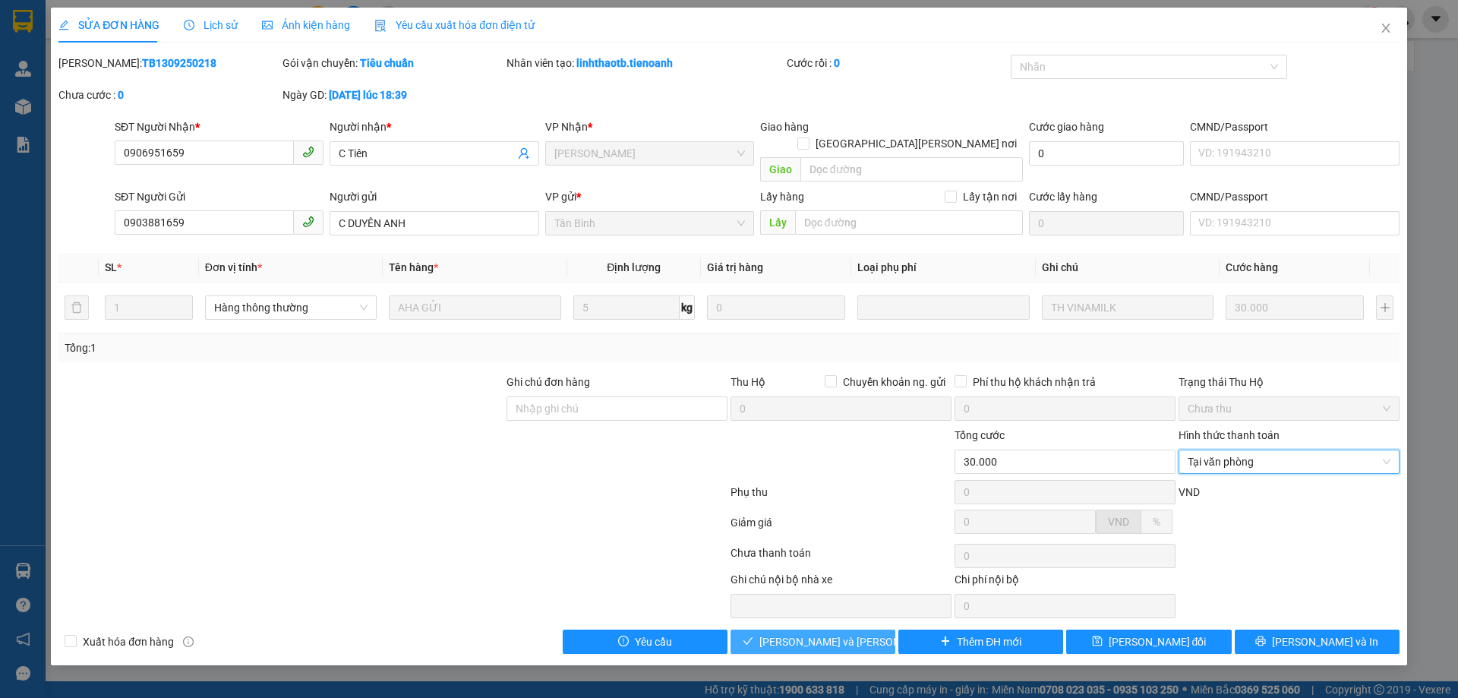
click at [875, 630] on button "Lưu và Giao hàng" at bounding box center [813, 642] width 165 height 24
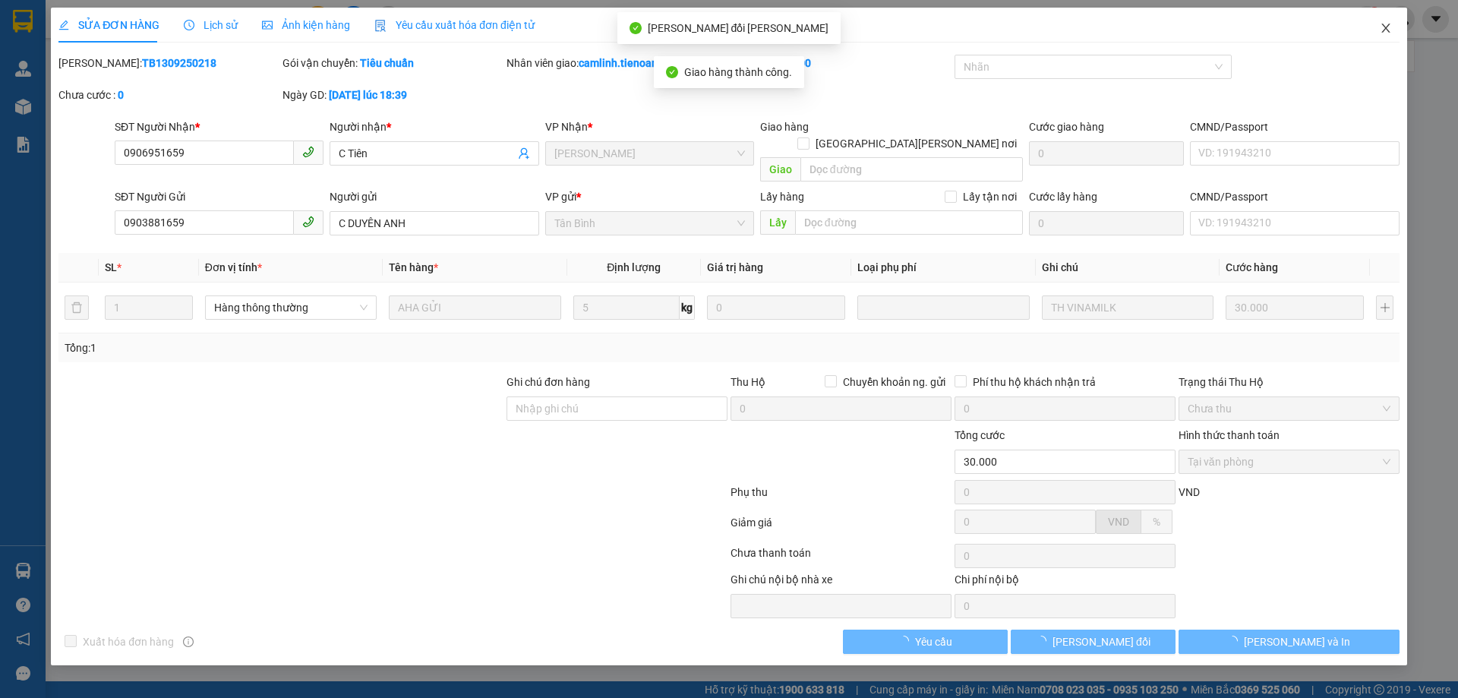
click at [1389, 27] on icon "close" at bounding box center [1386, 28] width 12 height 12
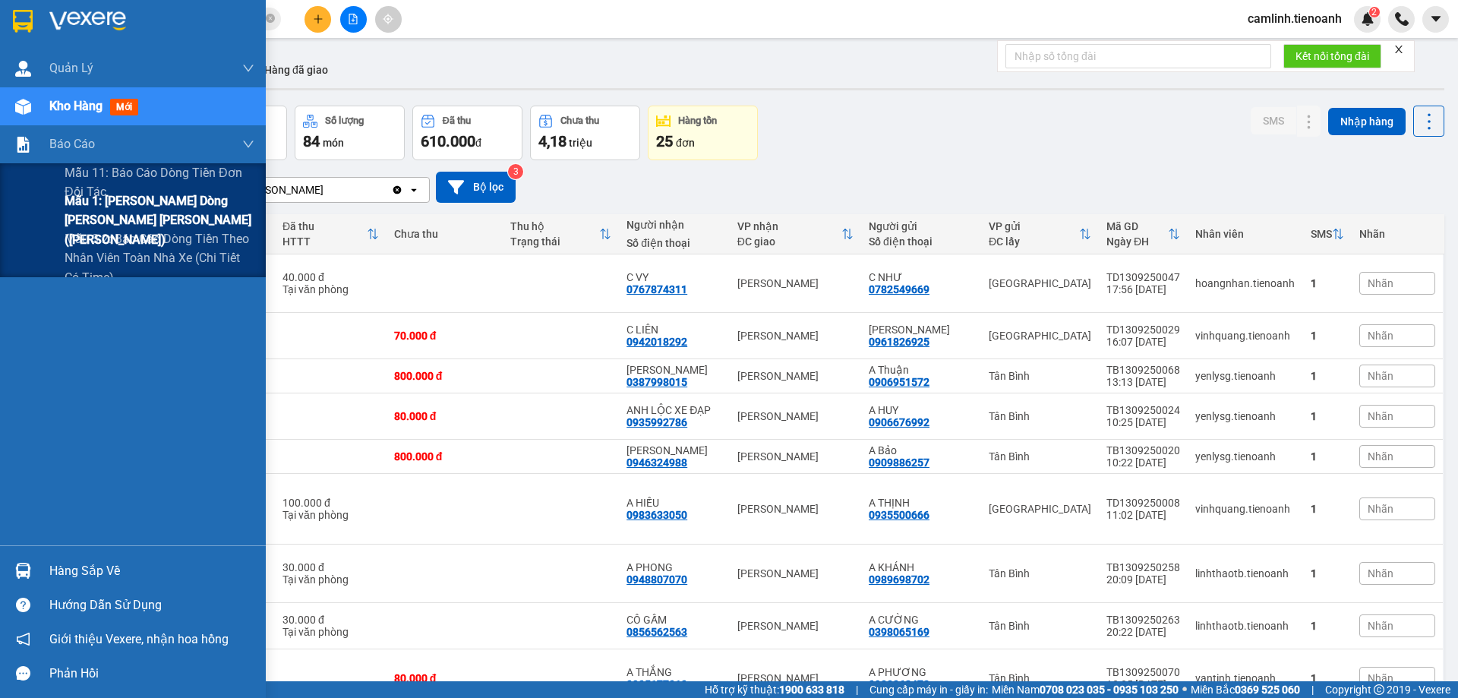
click at [150, 229] on span "Mẫu 1: Báo cáo dòng tiền theo nhân viên ([PERSON_NAME])" at bounding box center [160, 219] width 190 height 57
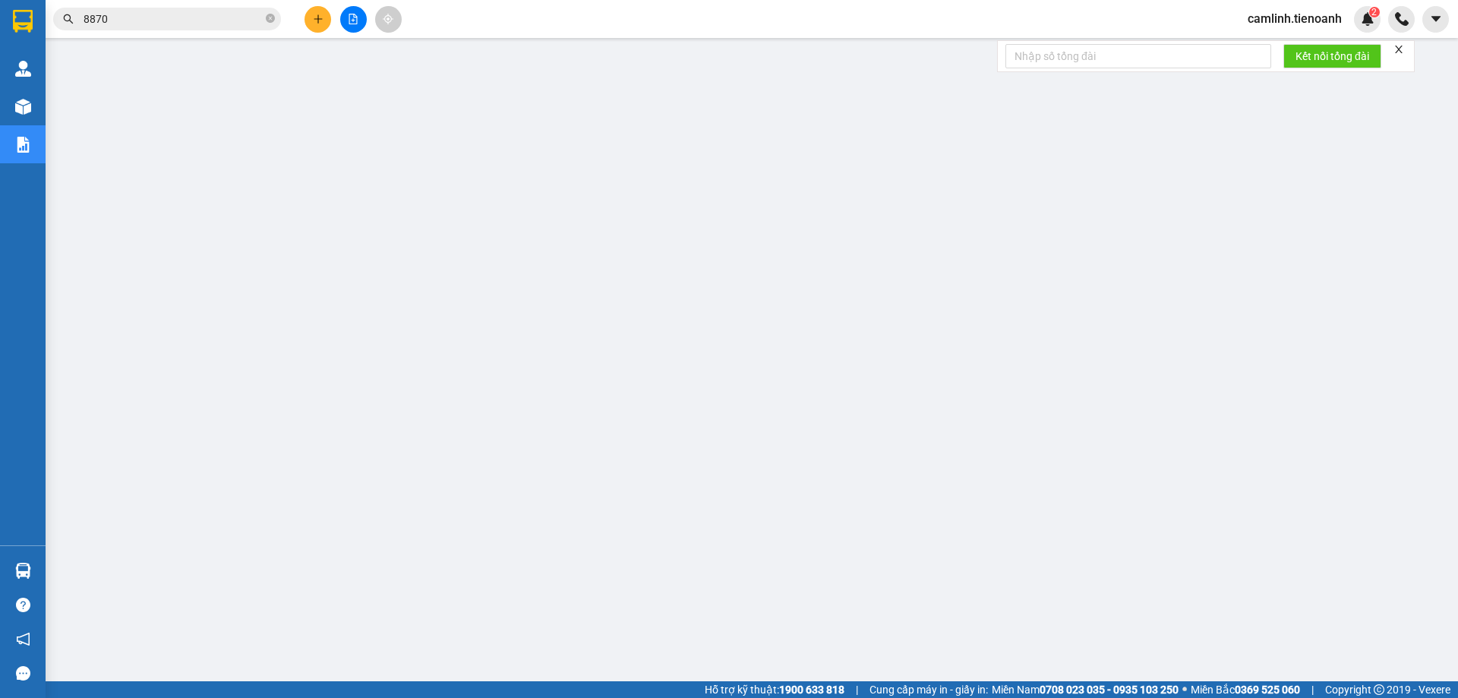
click at [149, 13] on input "8870" at bounding box center [173, 19] width 179 height 17
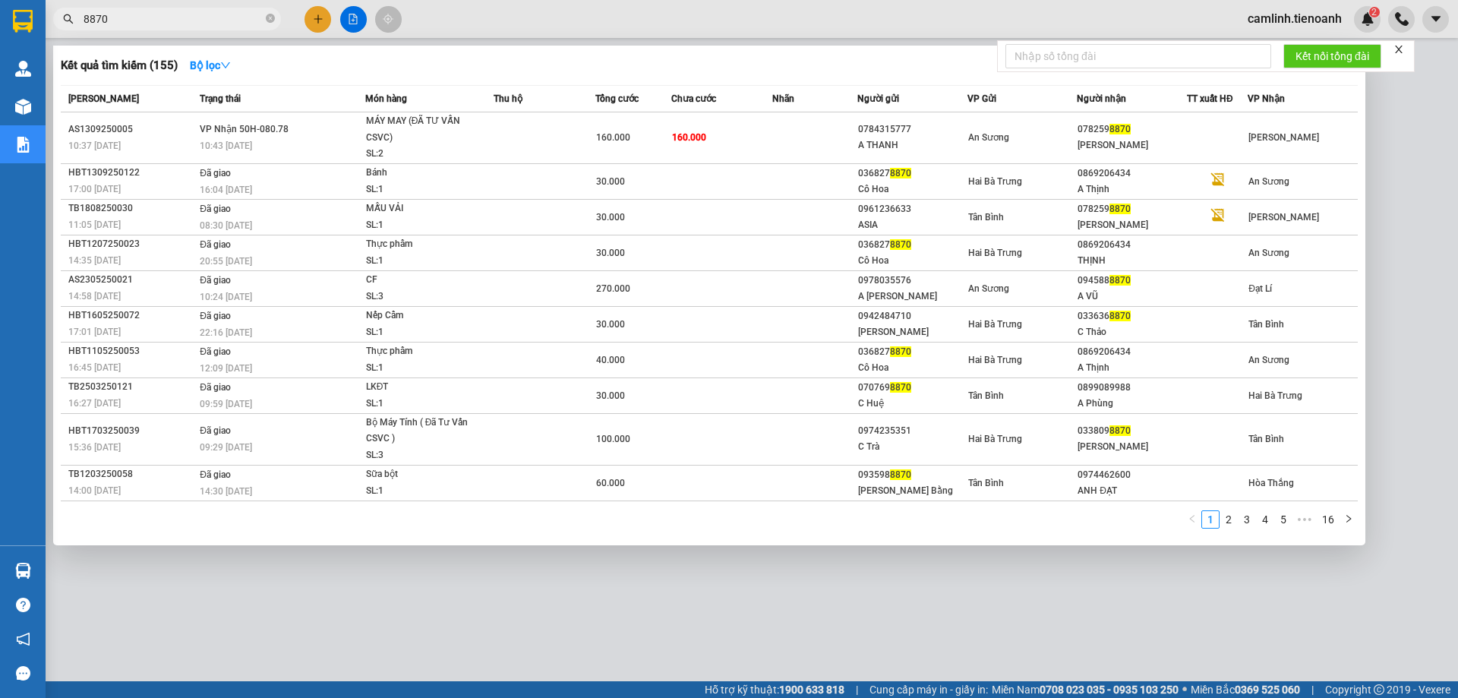
click at [149, 13] on input "8870" at bounding box center [173, 19] width 179 height 17
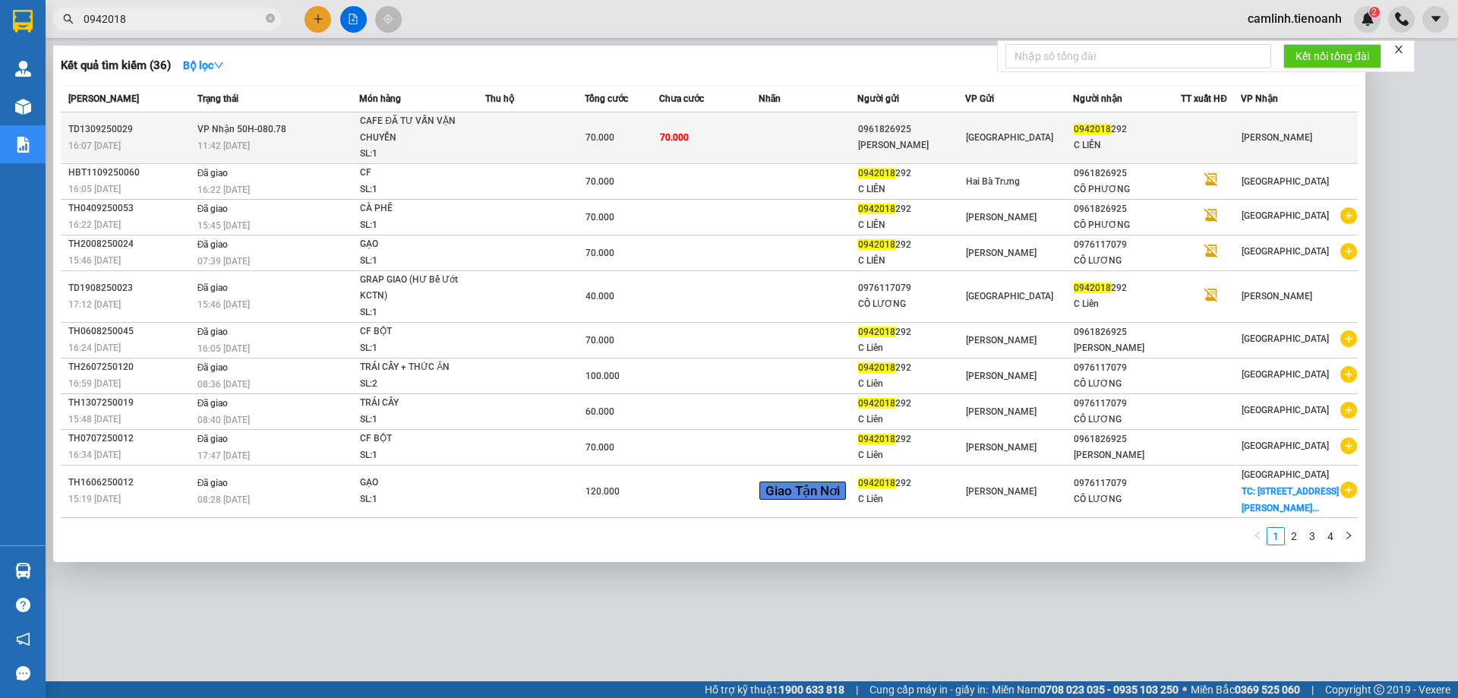
type input "0942018"
click at [592, 156] on td "70.000" at bounding box center [622, 138] width 74 height 52
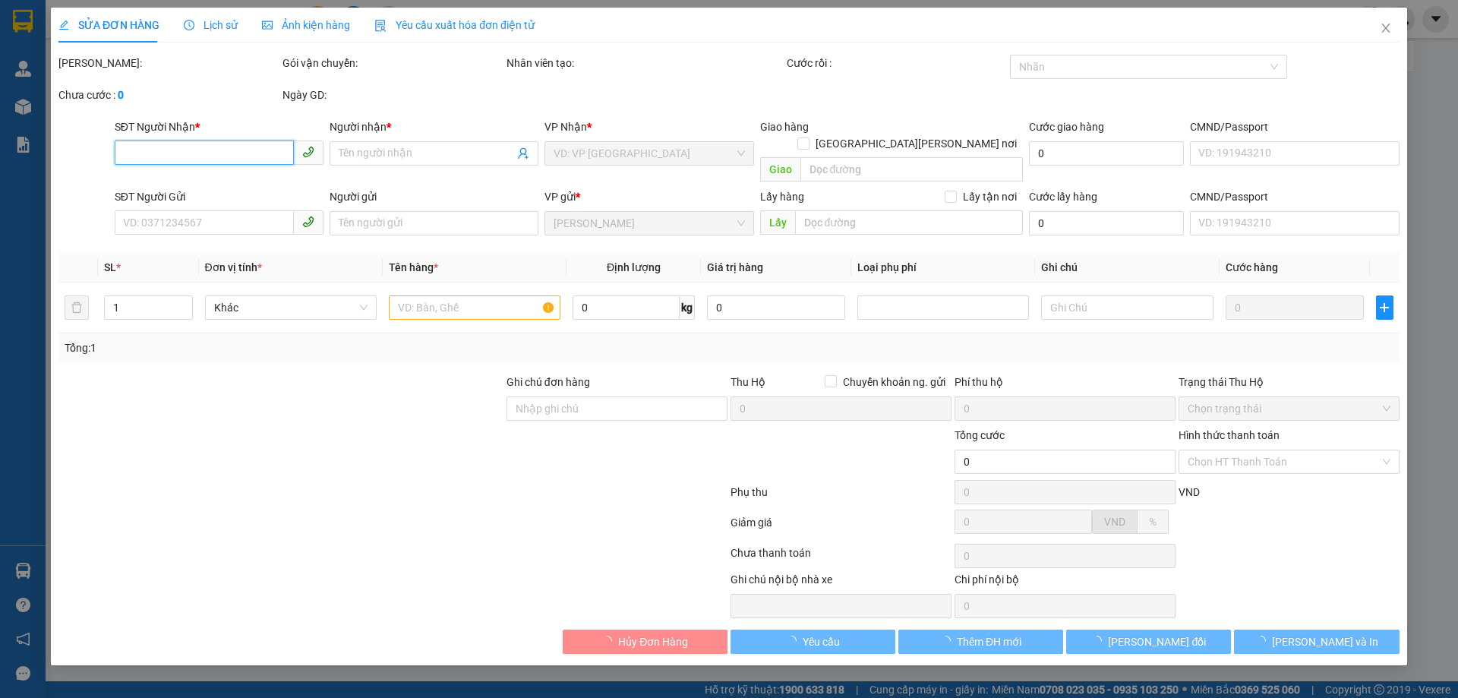
type input "0942018292"
type input "C LIÊN"
type input "0961826925"
type input "C PHƯƠNG"
type input "066194002427"
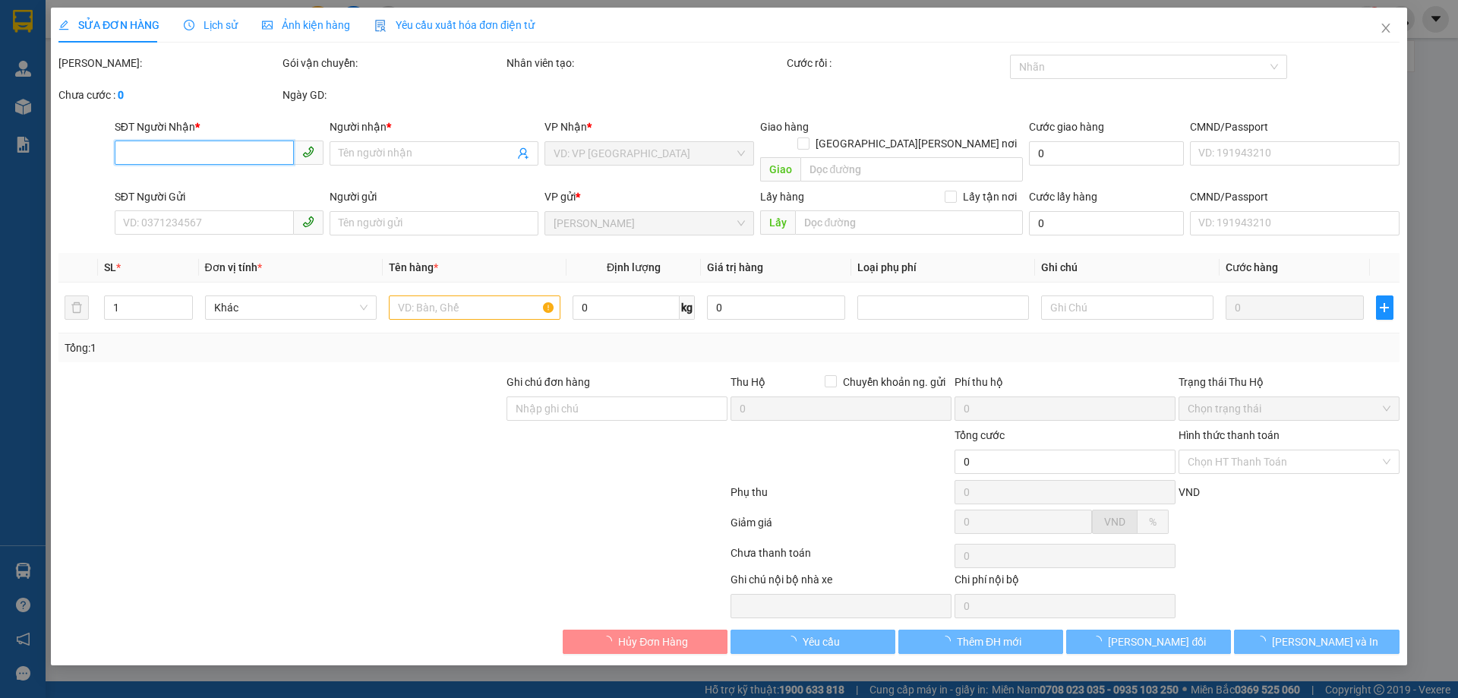
type input "70.000"
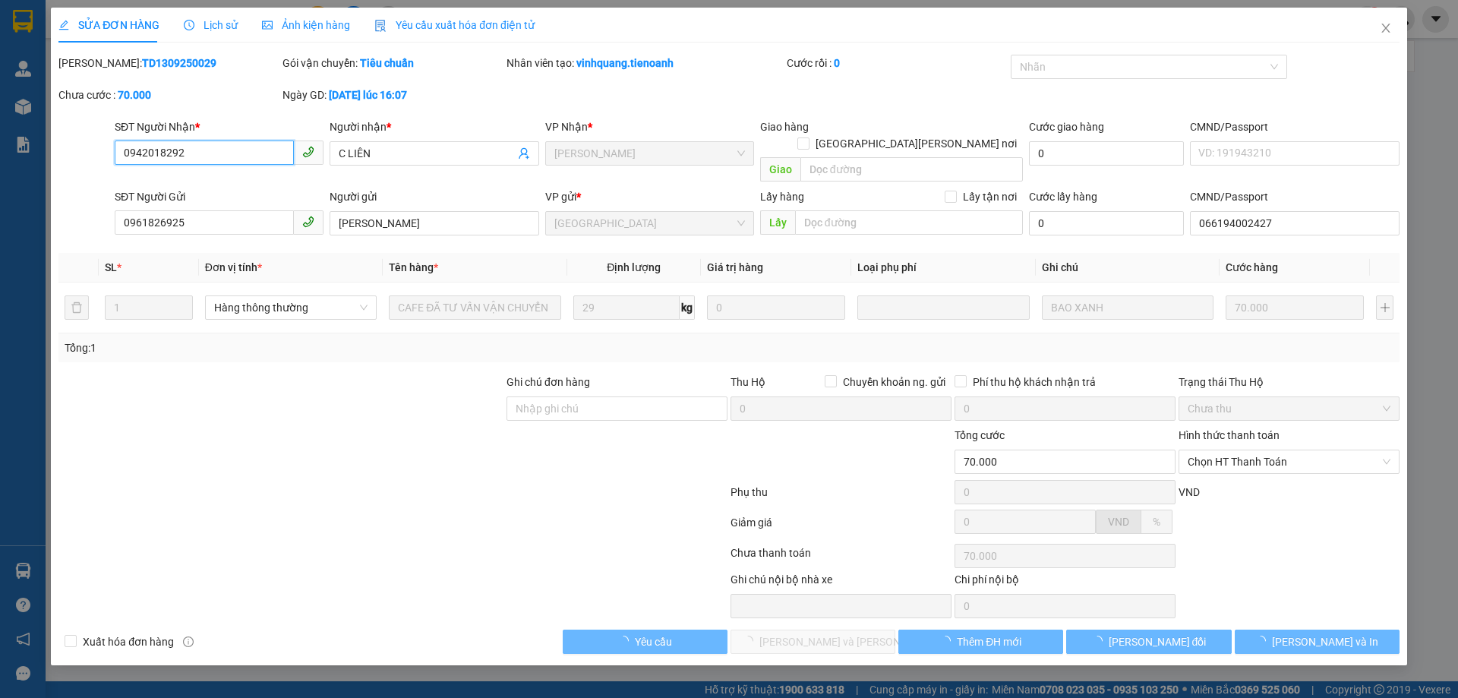
click at [250, 164] on input "0942018292" at bounding box center [204, 153] width 179 height 24
click at [248, 159] on input "0942018292" at bounding box center [204, 153] width 179 height 24
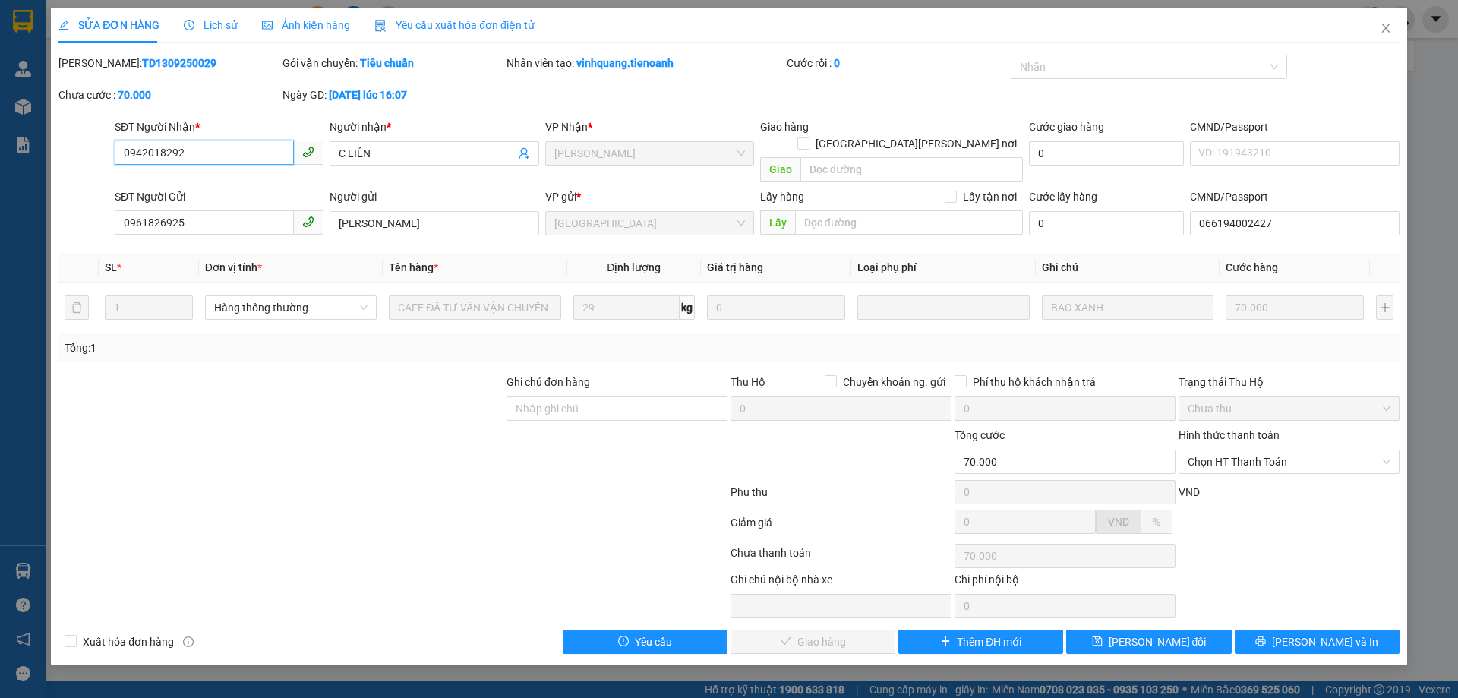
click at [248, 159] on input "0942018292" at bounding box center [204, 153] width 179 height 24
click at [1266, 450] on span "Chọn HT Thanh Toán" at bounding box center [1289, 461] width 203 height 23
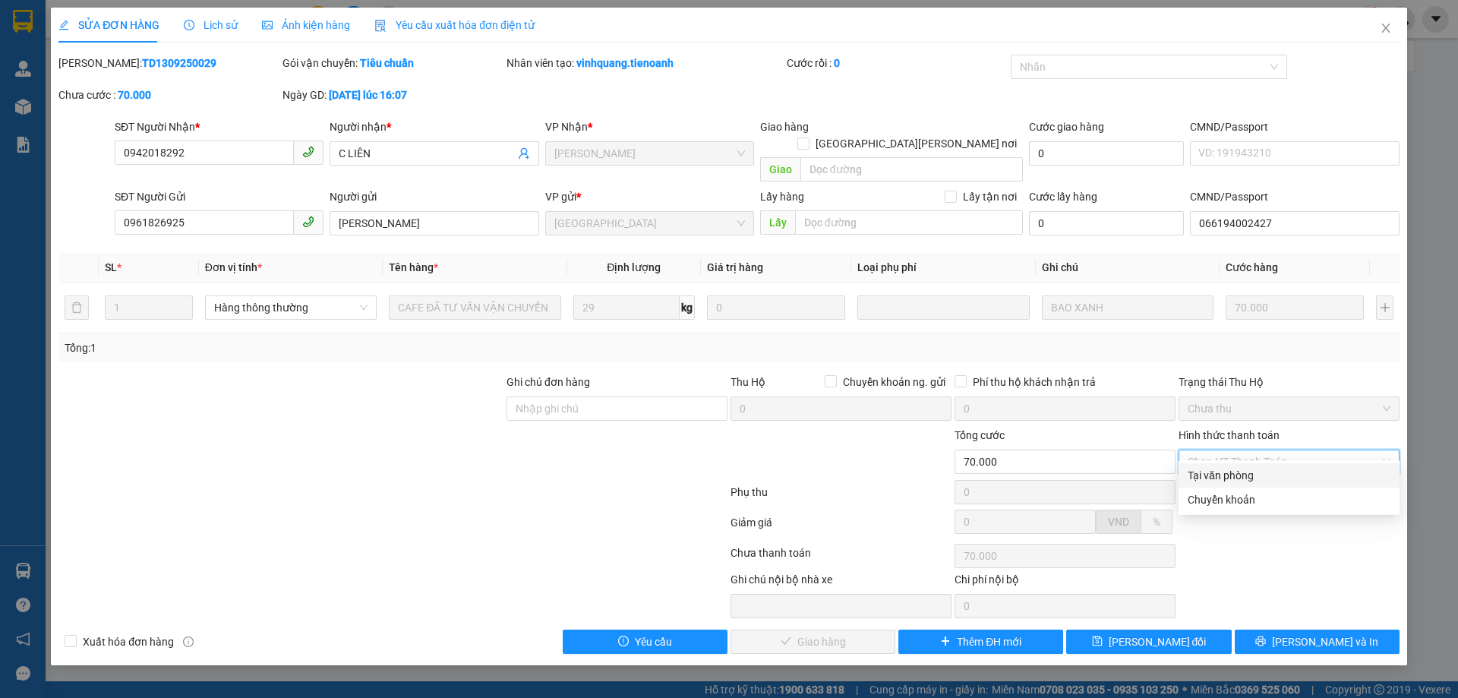
click at [1266, 473] on div "Tại văn phòng" at bounding box center [1289, 475] width 203 height 17
type input "0"
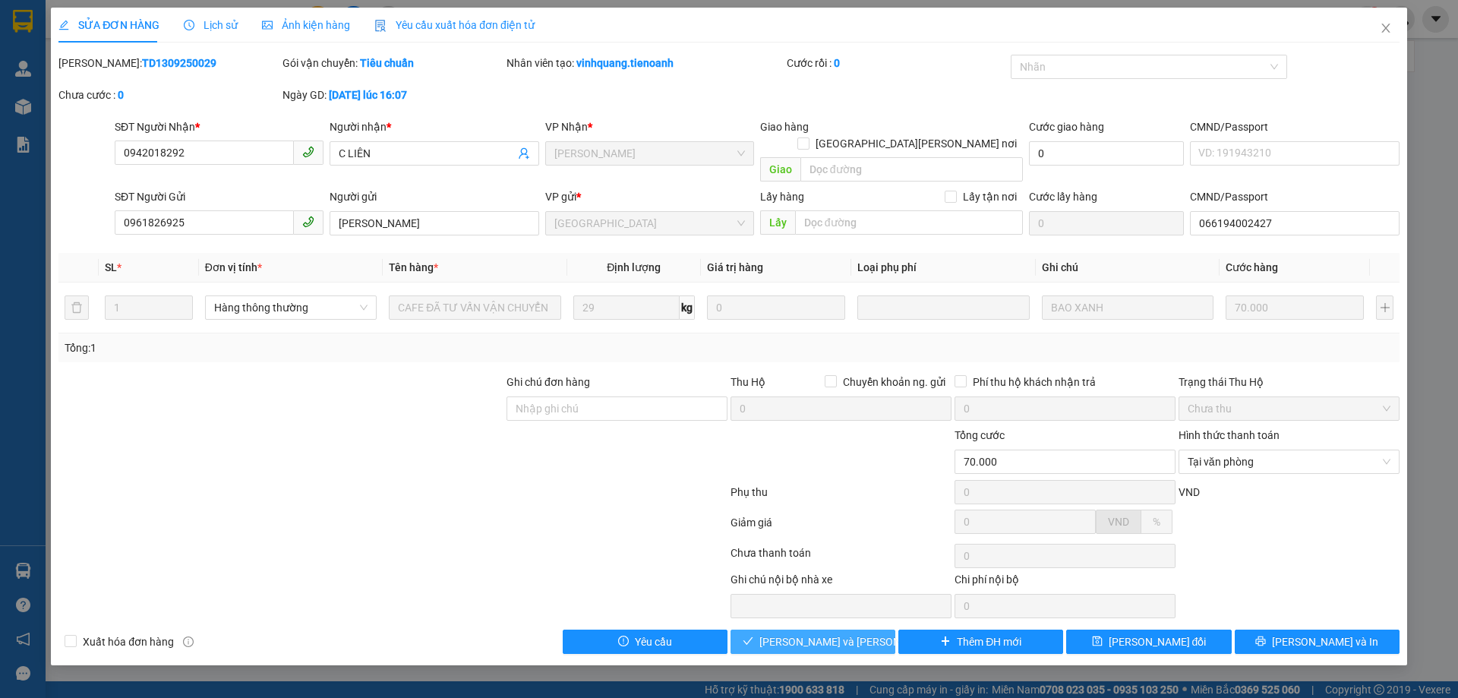
click at [837, 636] on button "Lưu và Giao hàng" at bounding box center [813, 642] width 165 height 24
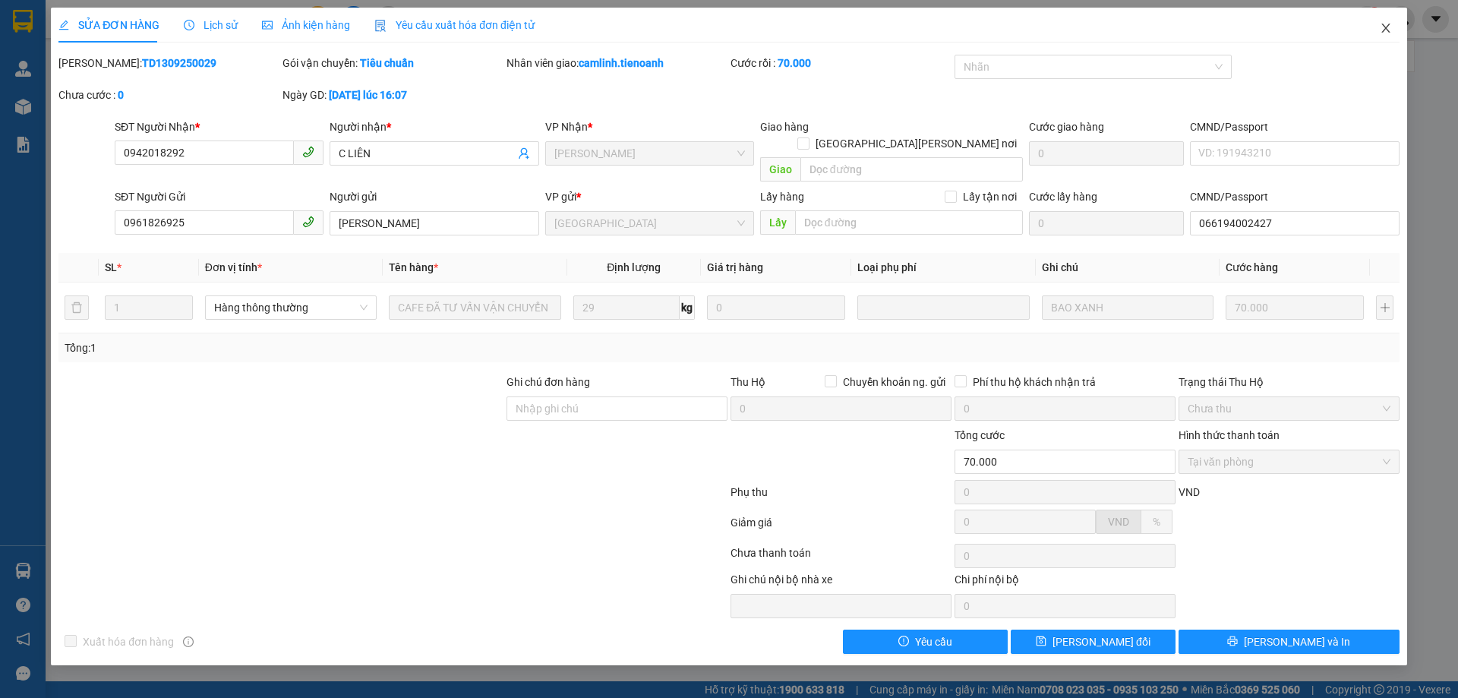
drag, startPoint x: 1377, startPoint y: 28, endPoint x: 1369, endPoint y: 34, distance: 9.7
click at [1378, 28] on span "Close" at bounding box center [1386, 29] width 43 height 43
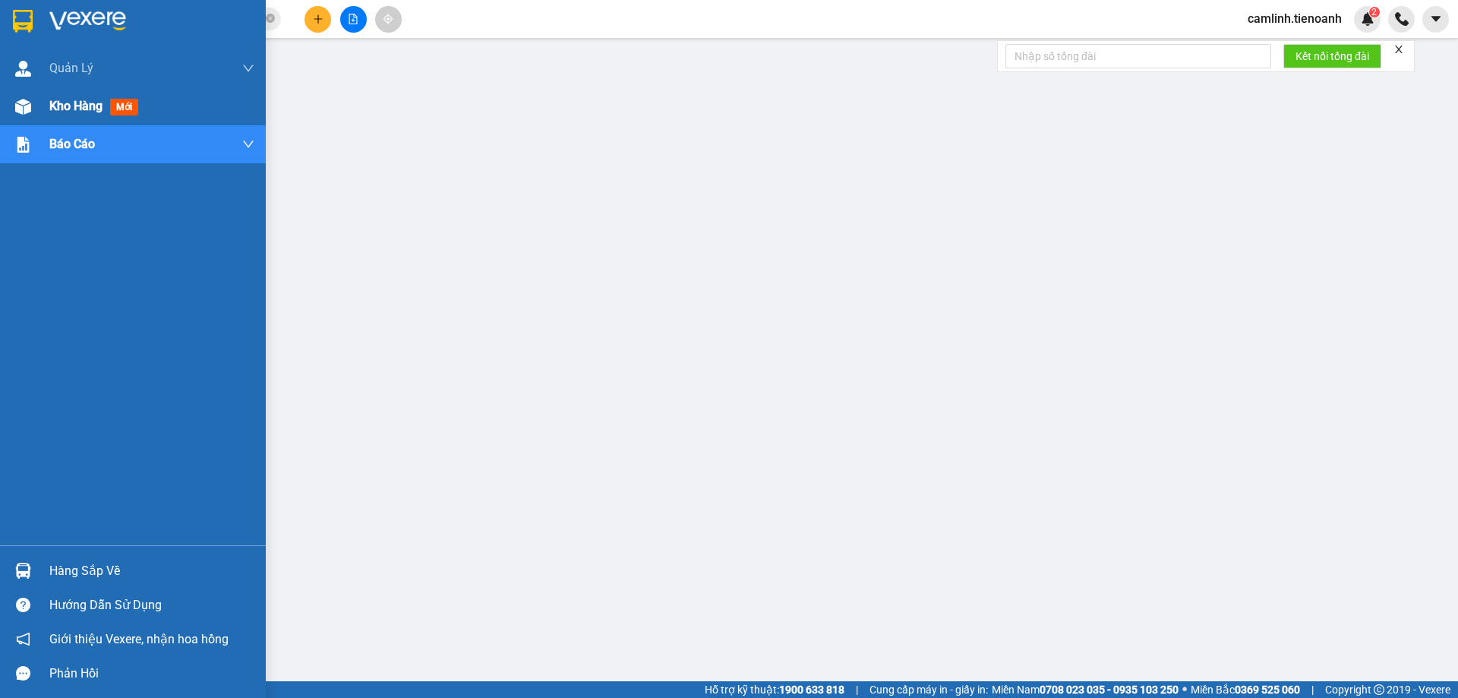
drag, startPoint x: 27, startPoint y: 106, endPoint x: 0, endPoint y: 97, distance: 27.9
click at [27, 105] on img at bounding box center [23, 107] width 16 height 16
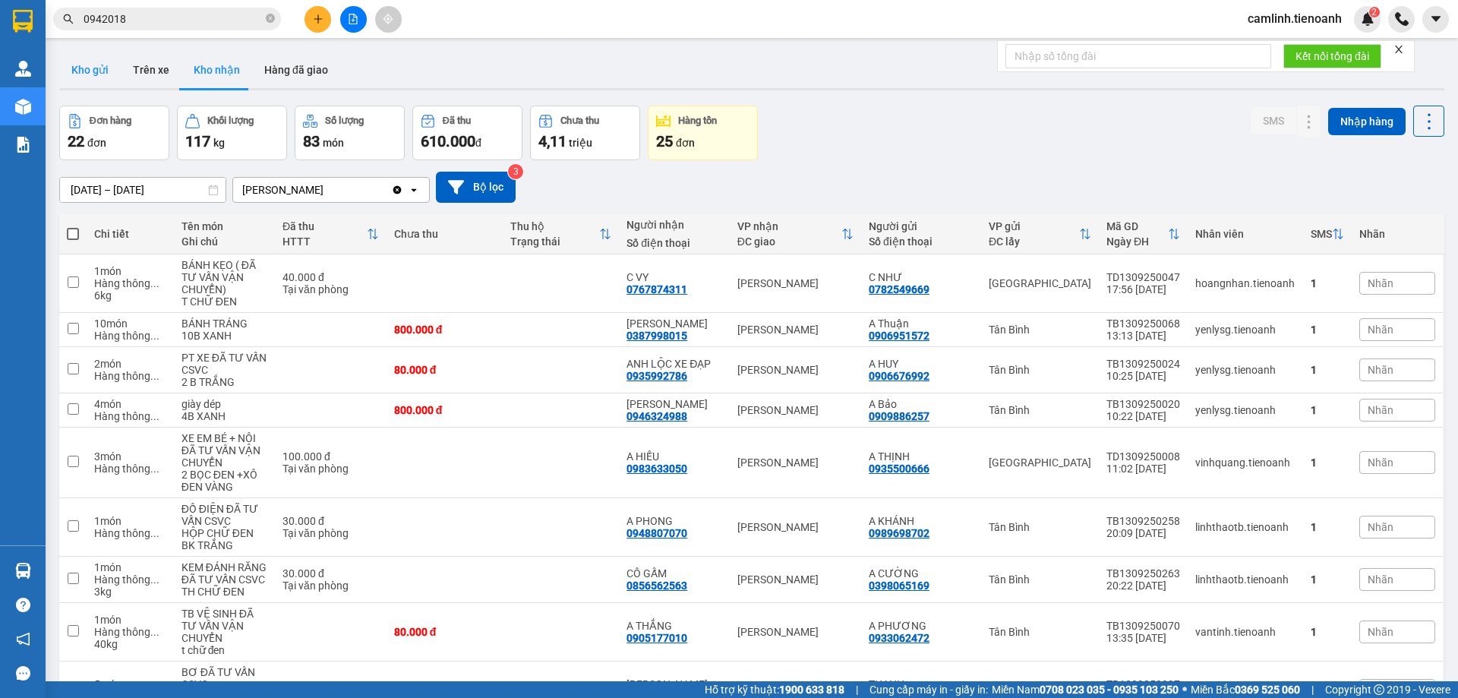
click at [108, 74] on button "Kho gửi" at bounding box center [90, 70] width 62 height 36
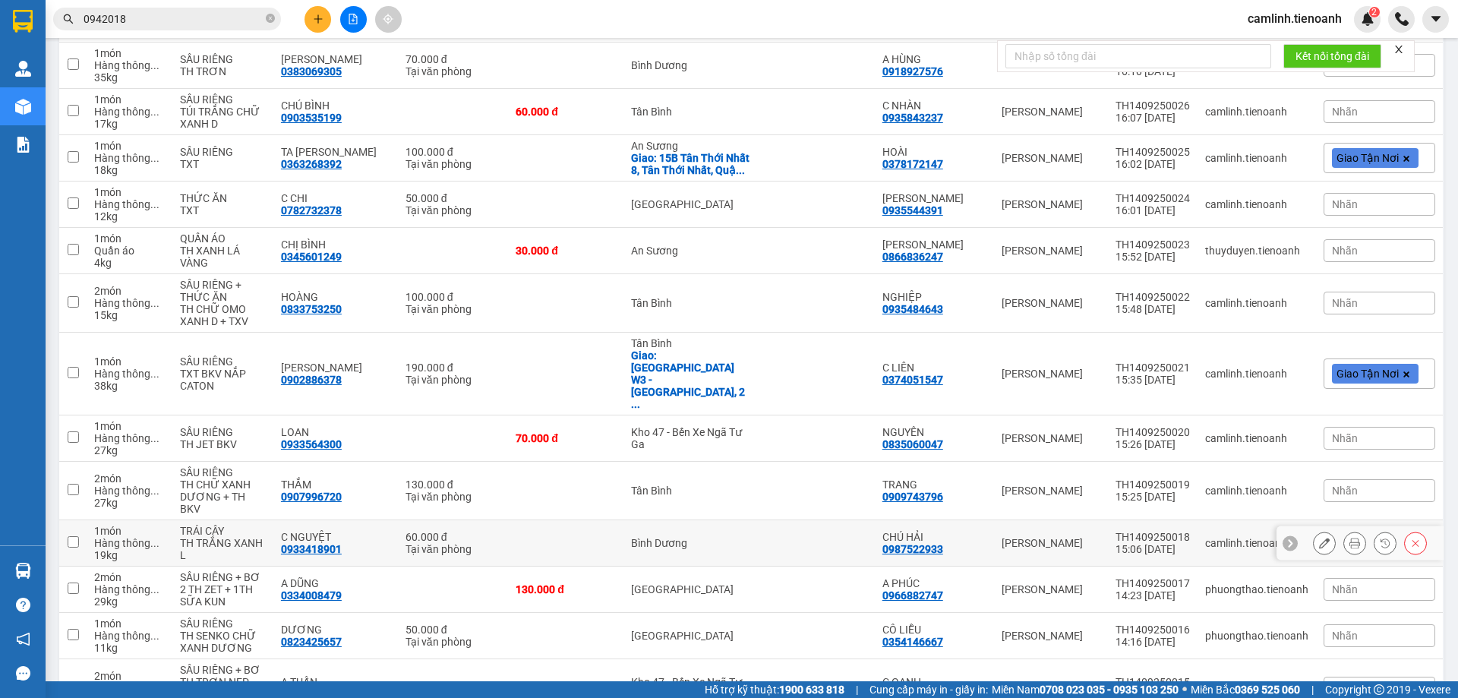
scroll to position [1747, 0]
